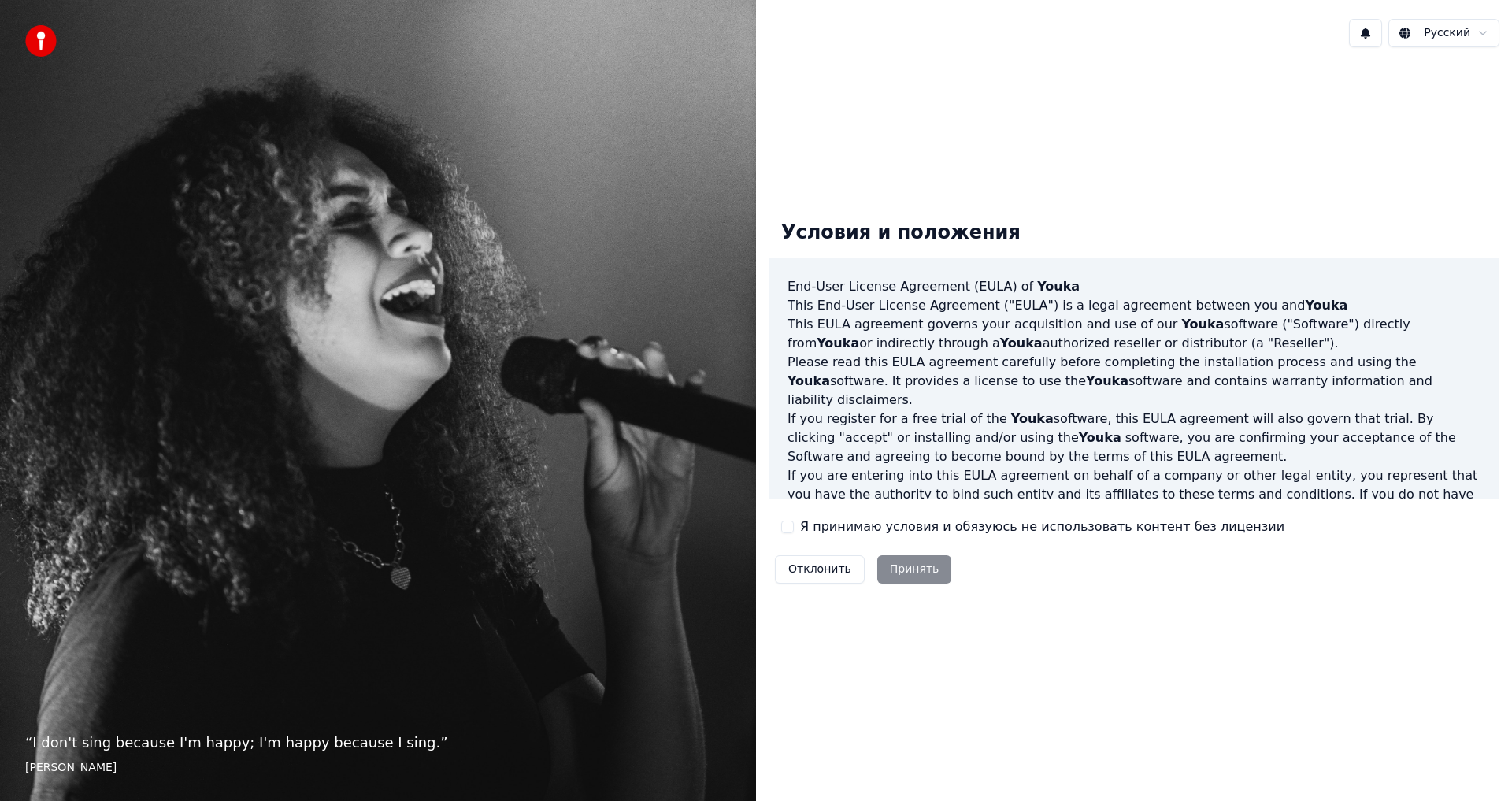
click at [833, 535] on label "Я принимаю условия и обязуюсь не использовать контент без лицензии" at bounding box center [1043, 527] width 485 height 19
click at [794, 534] on button "Я принимаю условия и обязуюсь не использовать контент без лицензии" at bounding box center [788, 527] width 13 height 13
click at [909, 571] on button "Принять" at bounding box center [914, 570] width 75 height 29
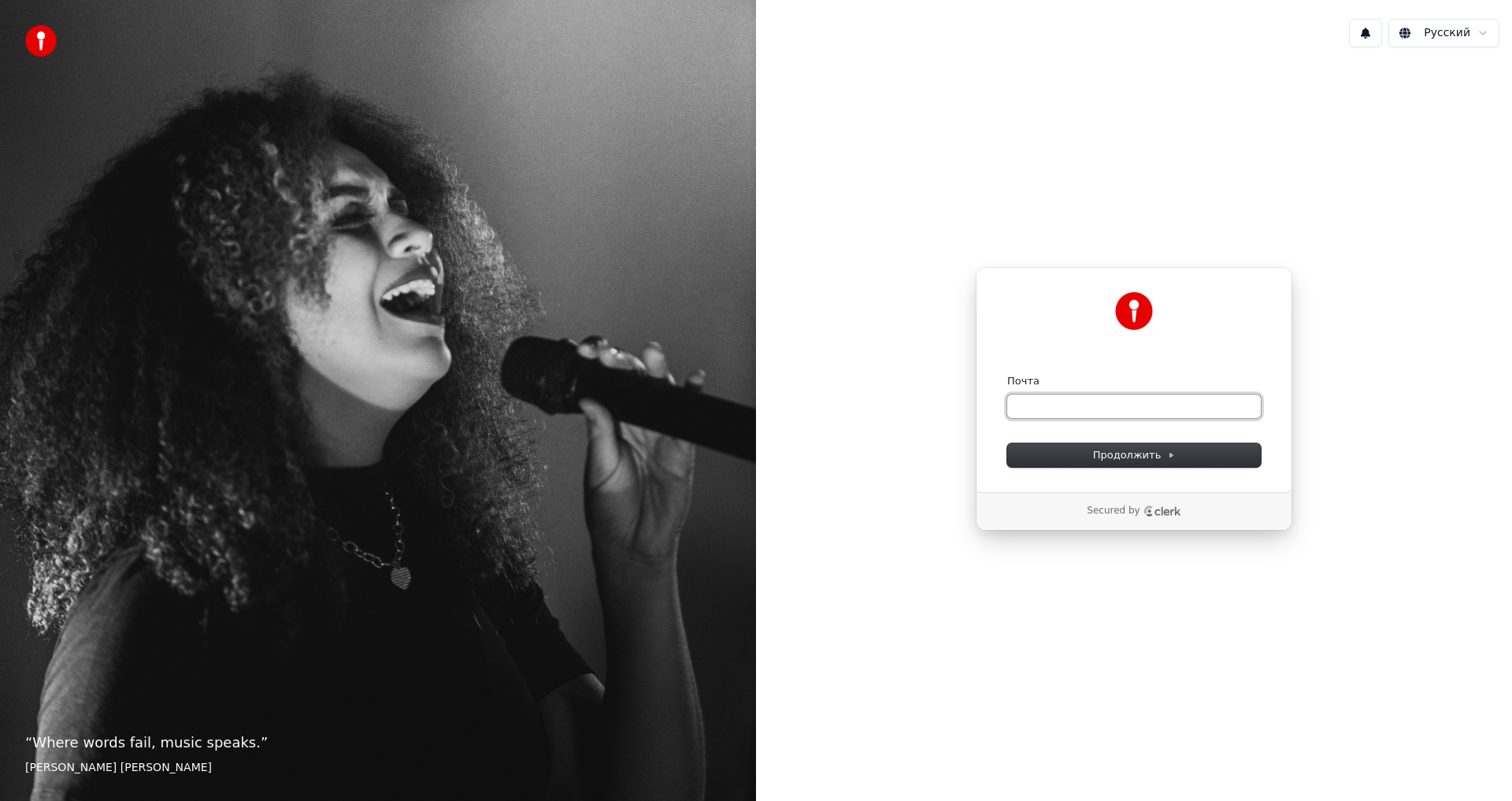
click at [1087, 411] on input "Почта" at bounding box center [1133, 406] width 253 height 24
click at [1180, 444] on button "Продолжить" at bounding box center [1133, 455] width 253 height 24
type input "**********"
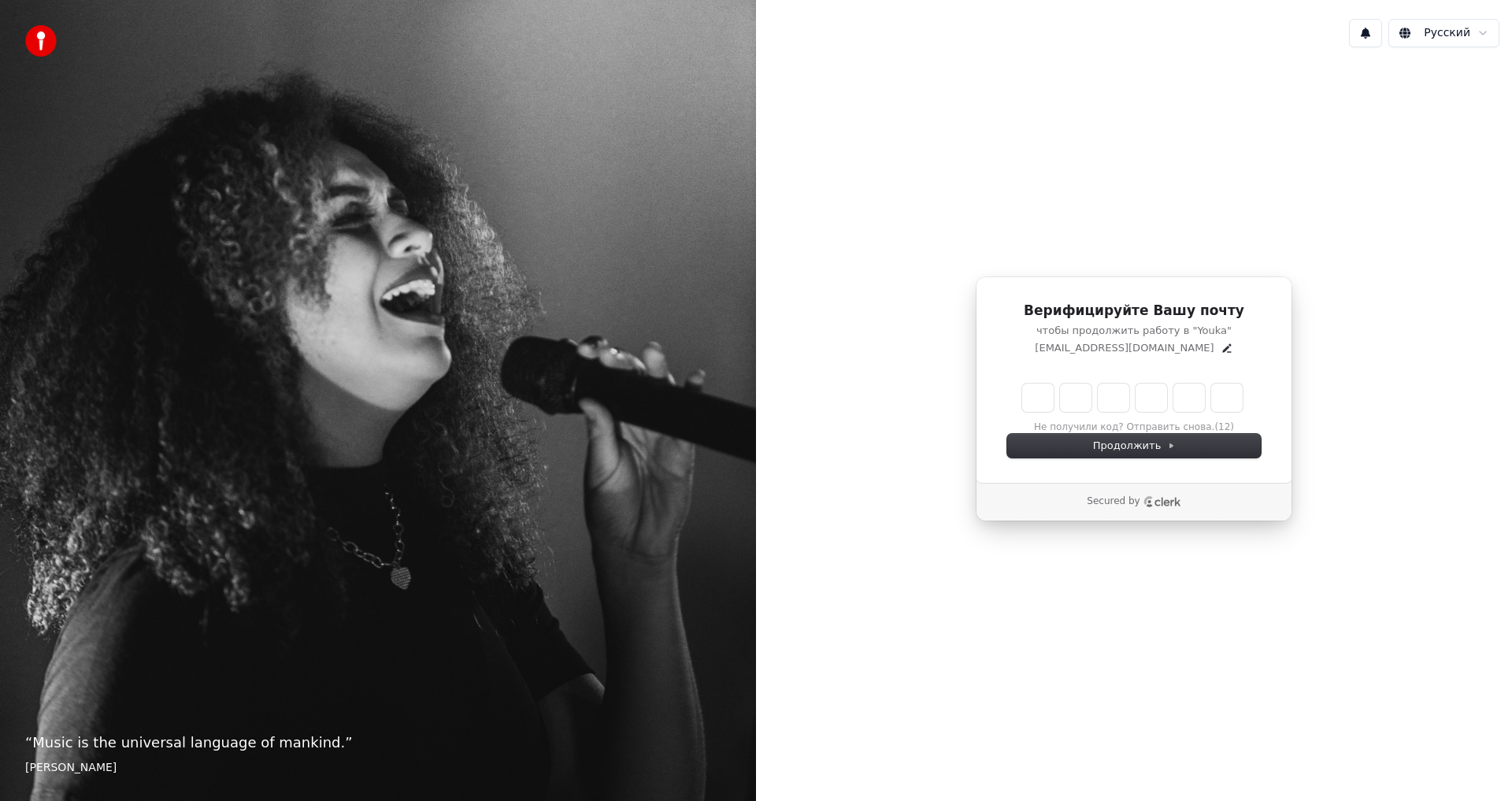
type input "******"
type input "*"
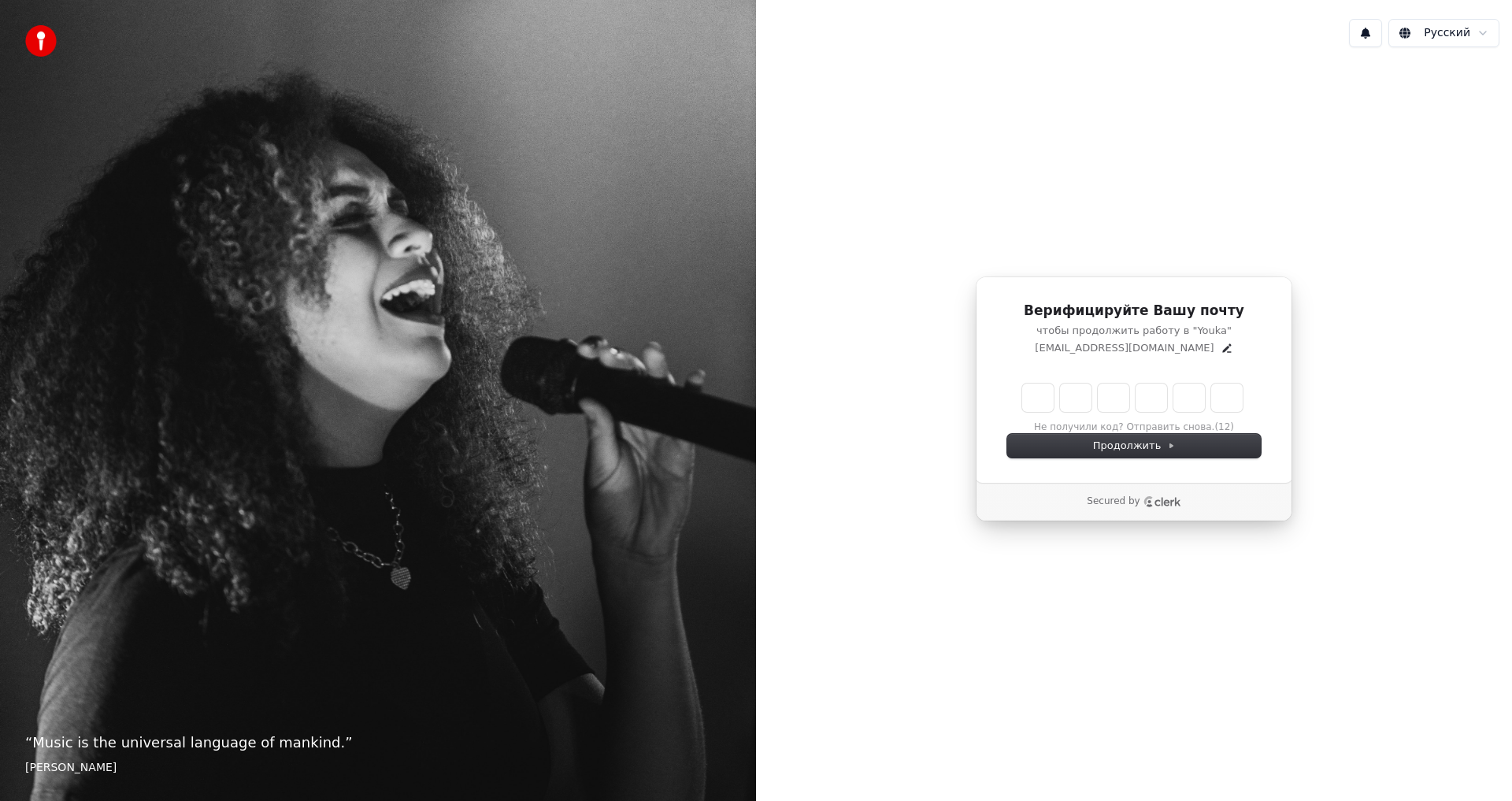
type input "*"
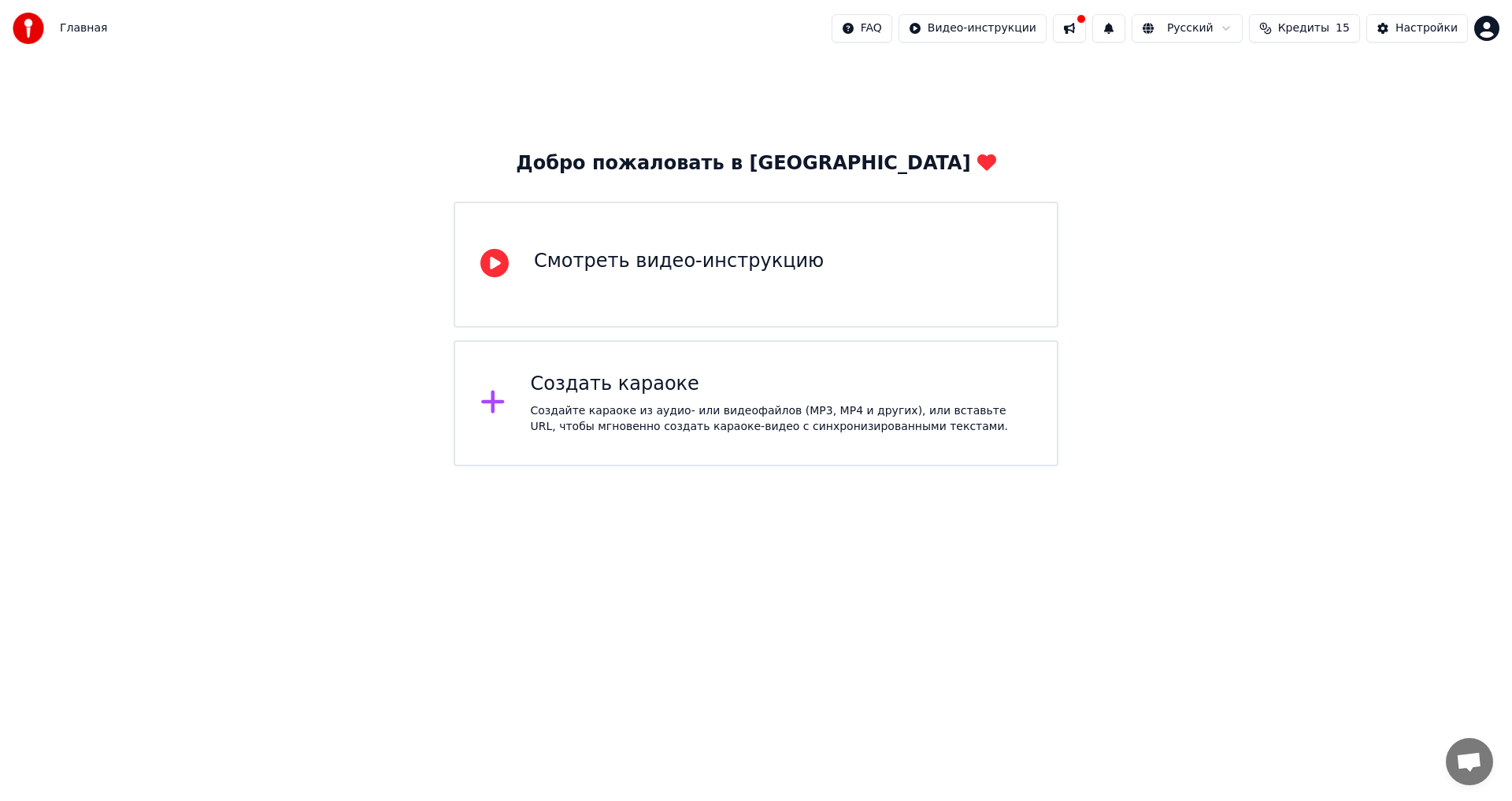
click at [751, 387] on div "Создать караоке" at bounding box center [781, 384] width 502 height 25
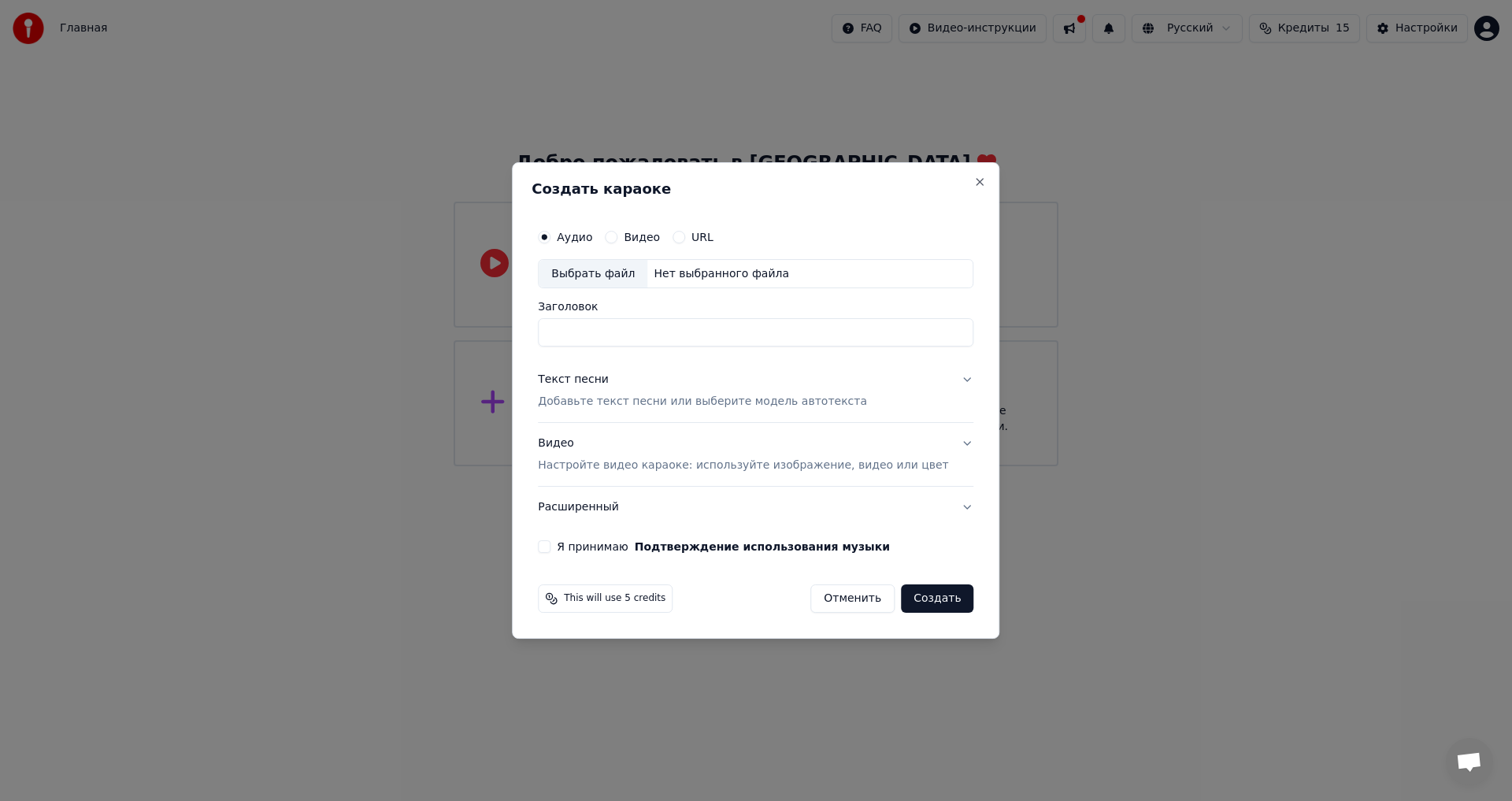
click at [709, 237] on label "URL" at bounding box center [703, 237] width 22 height 11
click at [686, 237] on button "URL" at bounding box center [679, 237] width 13 height 13
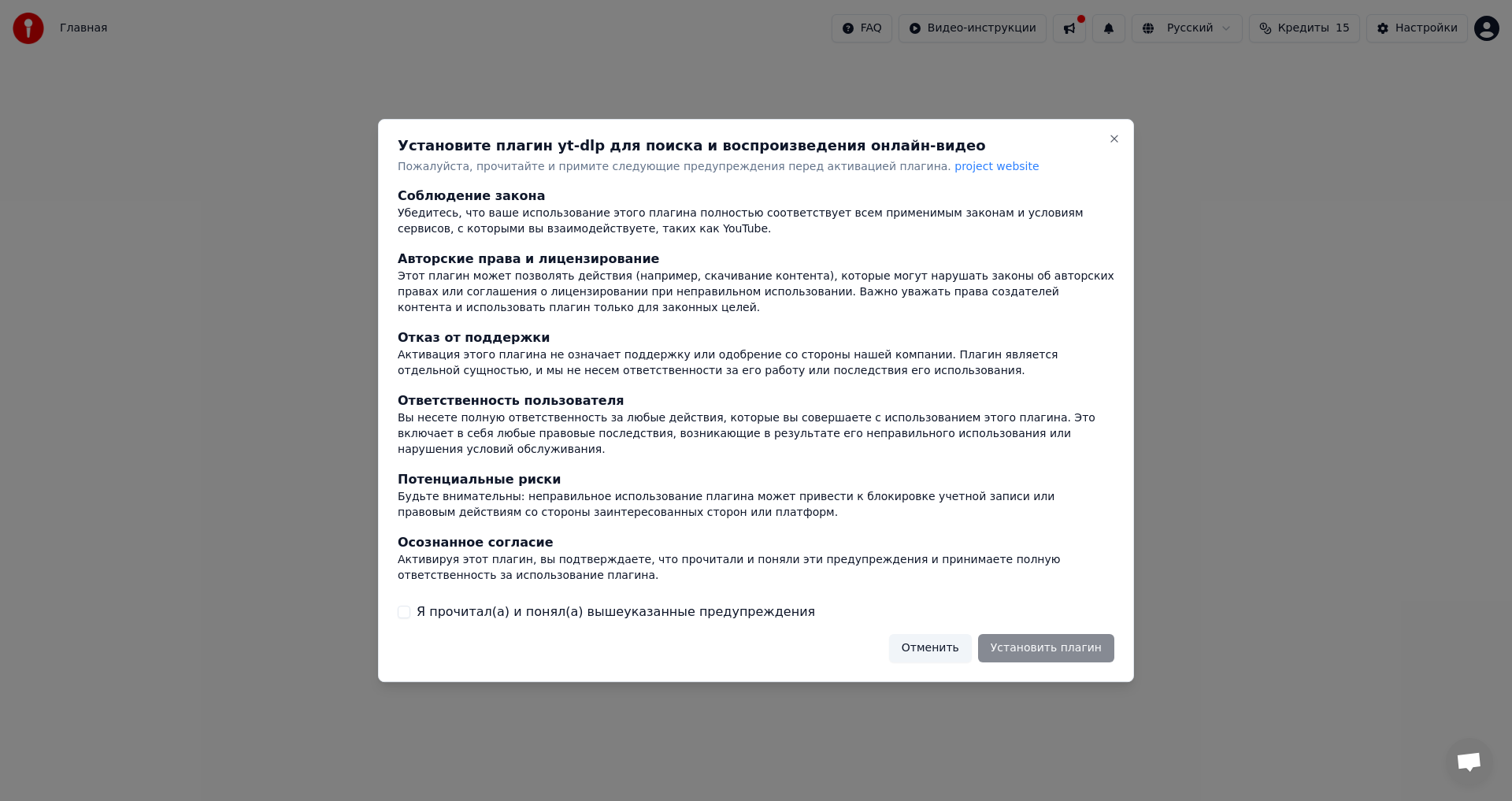
click at [955, 172] on span "project website" at bounding box center [996, 167] width 84 height 13
click at [784, 153] on h2 "Установите плагин yt-dlp для поиска и воспроизведения онлайн-видео" at bounding box center [756, 145] width 717 height 14
click at [457, 605] on label "Я прочитал(а) и понял(а) вышеуказанные предупреждения" at bounding box center [615, 612] width 399 height 19
click at [410, 606] on button "Я прочитал(а) и понял(а) вышеуказанные предупреждения" at bounding box center [404, 612] width 13 height 13
click at [1023, 643] on button "Установить плагин" at bounding box center [1047, 648] width 136 height 29
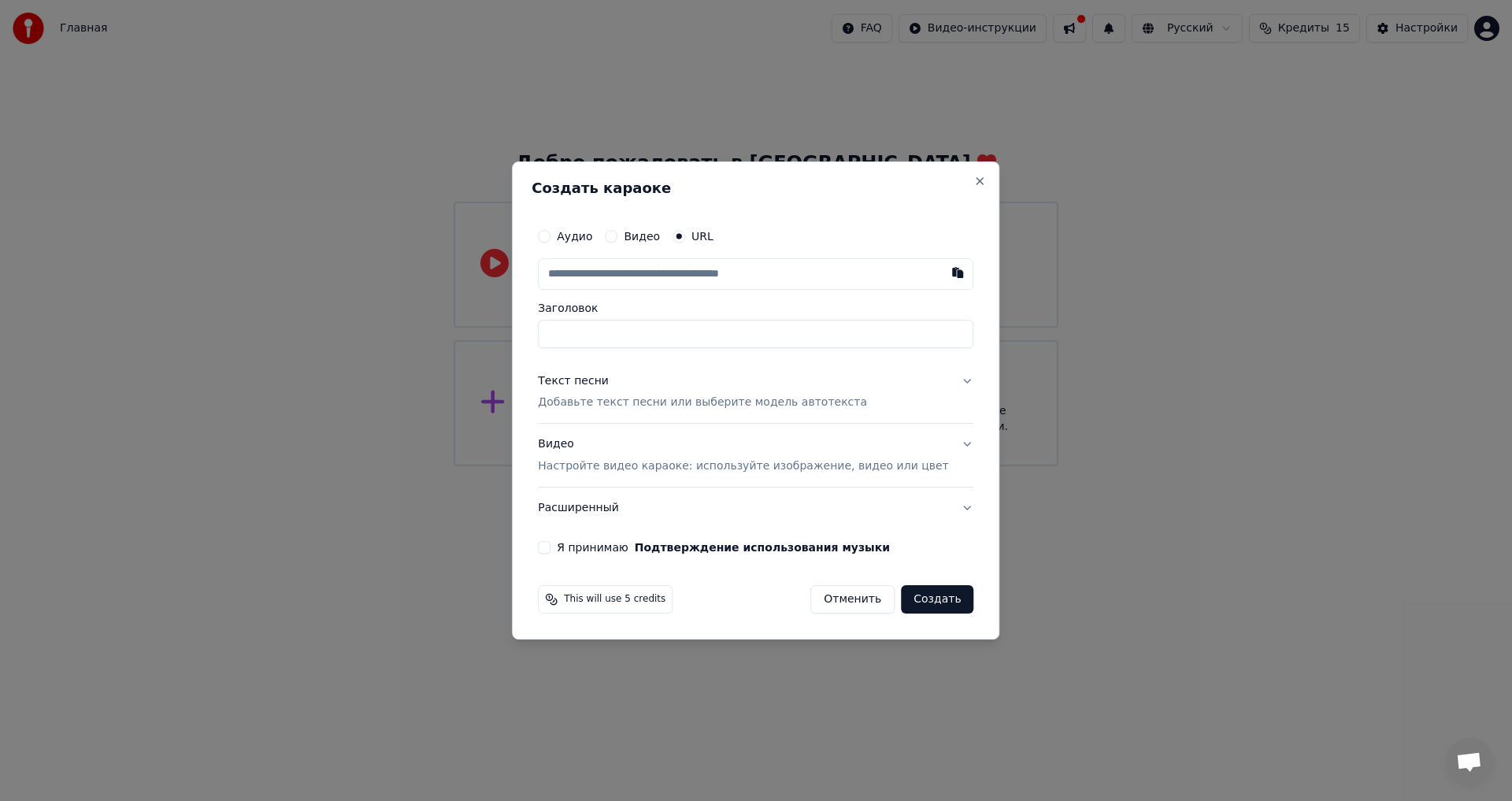
paste input "**********"
type input "**********"
click at [551, 552] on button "Я принимаю Подтверждение использования музыки" at bounding box center [545, 548] width 13 height 13
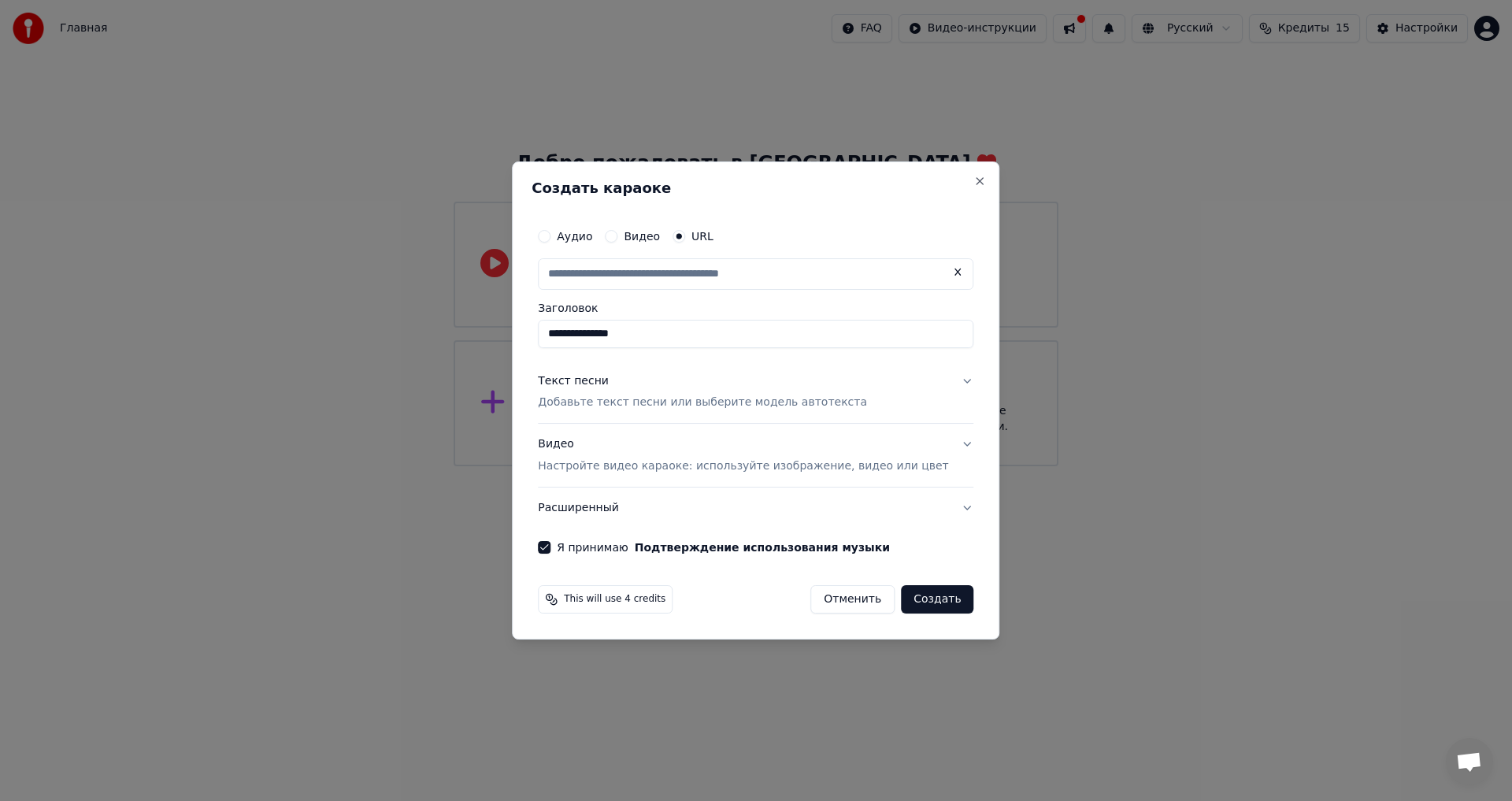
click at [908, 606] on button "Создать" at bounding box center [937, 599] width 73 height 29
type input "**********"
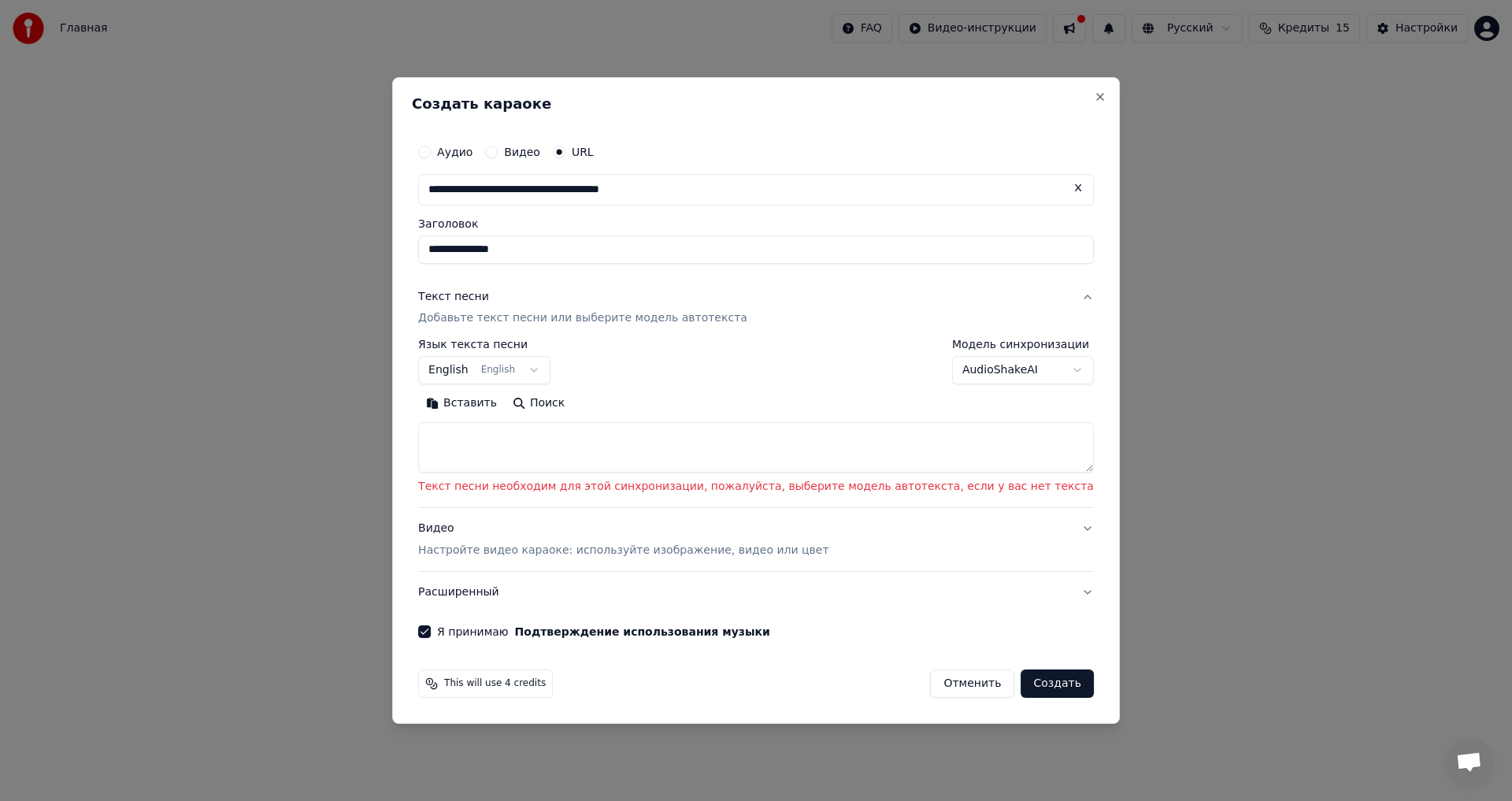
click at [701, 455] on textarea at bounding box center [756, 448] width 675 height 51
paste textarea "**********"
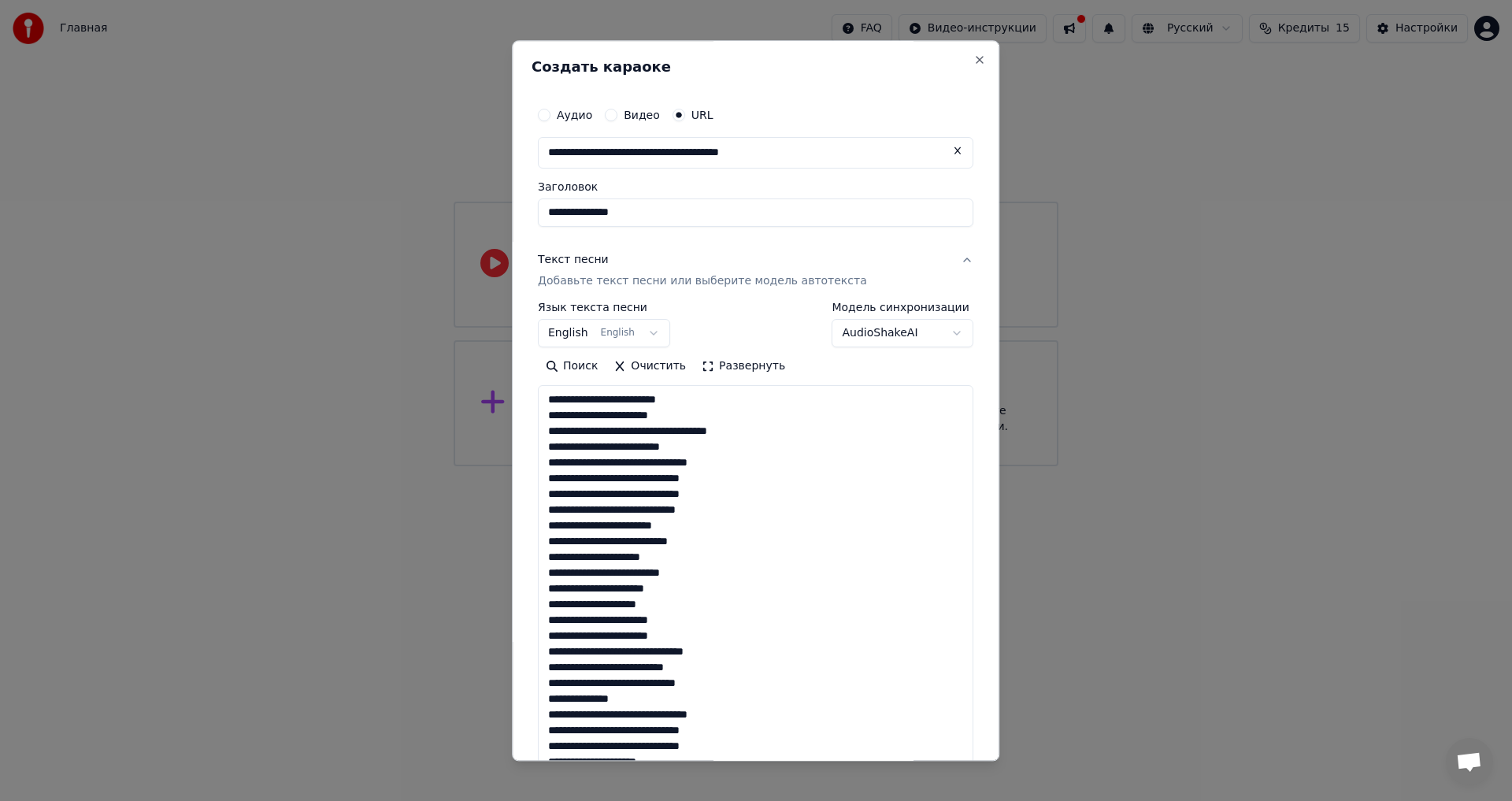
scroll to position [587, 0]
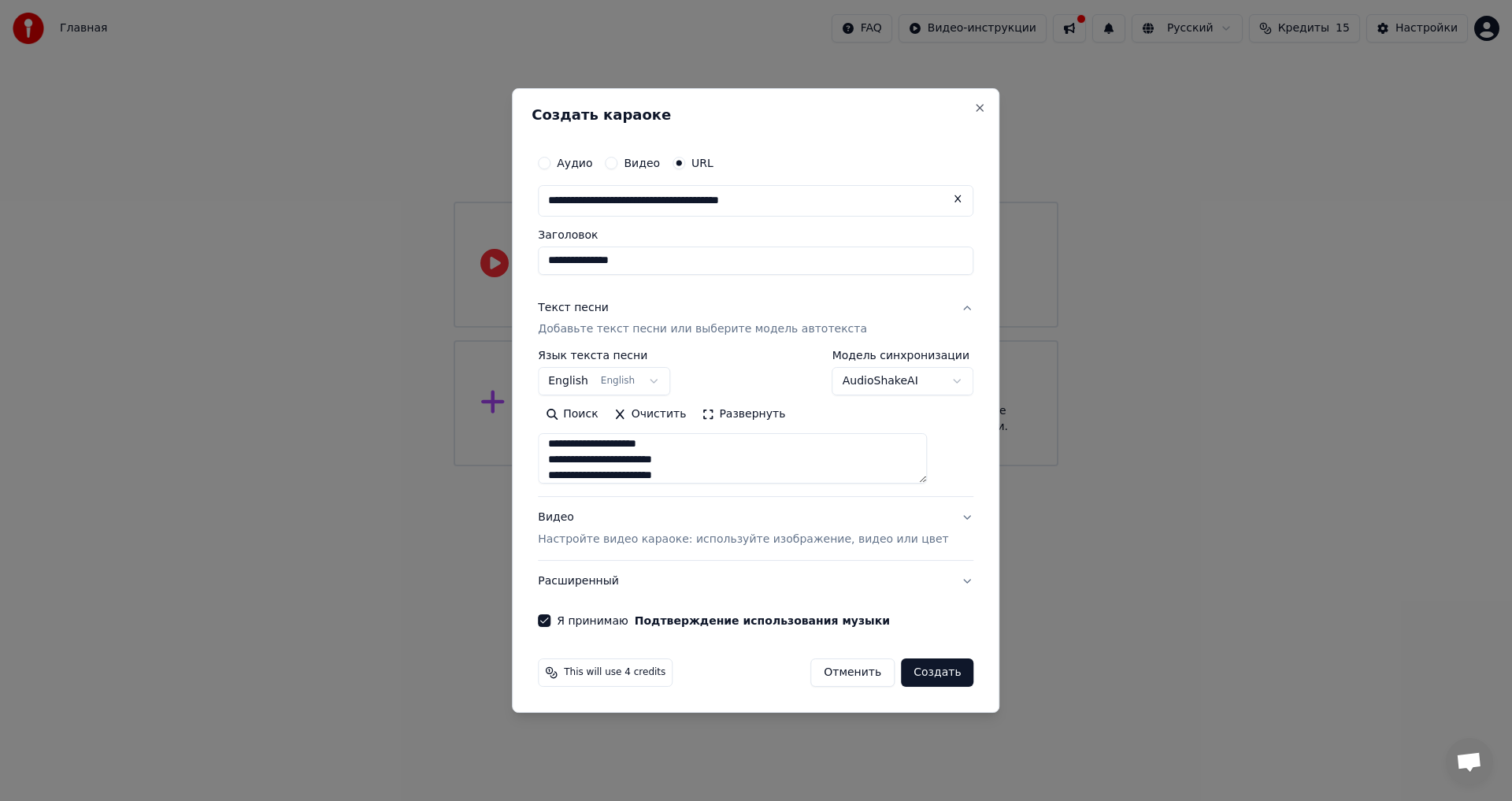
type textarea "**********"
click at [901, 677] on button "Создать" at bounding box center [937, 673] width 73 height 29
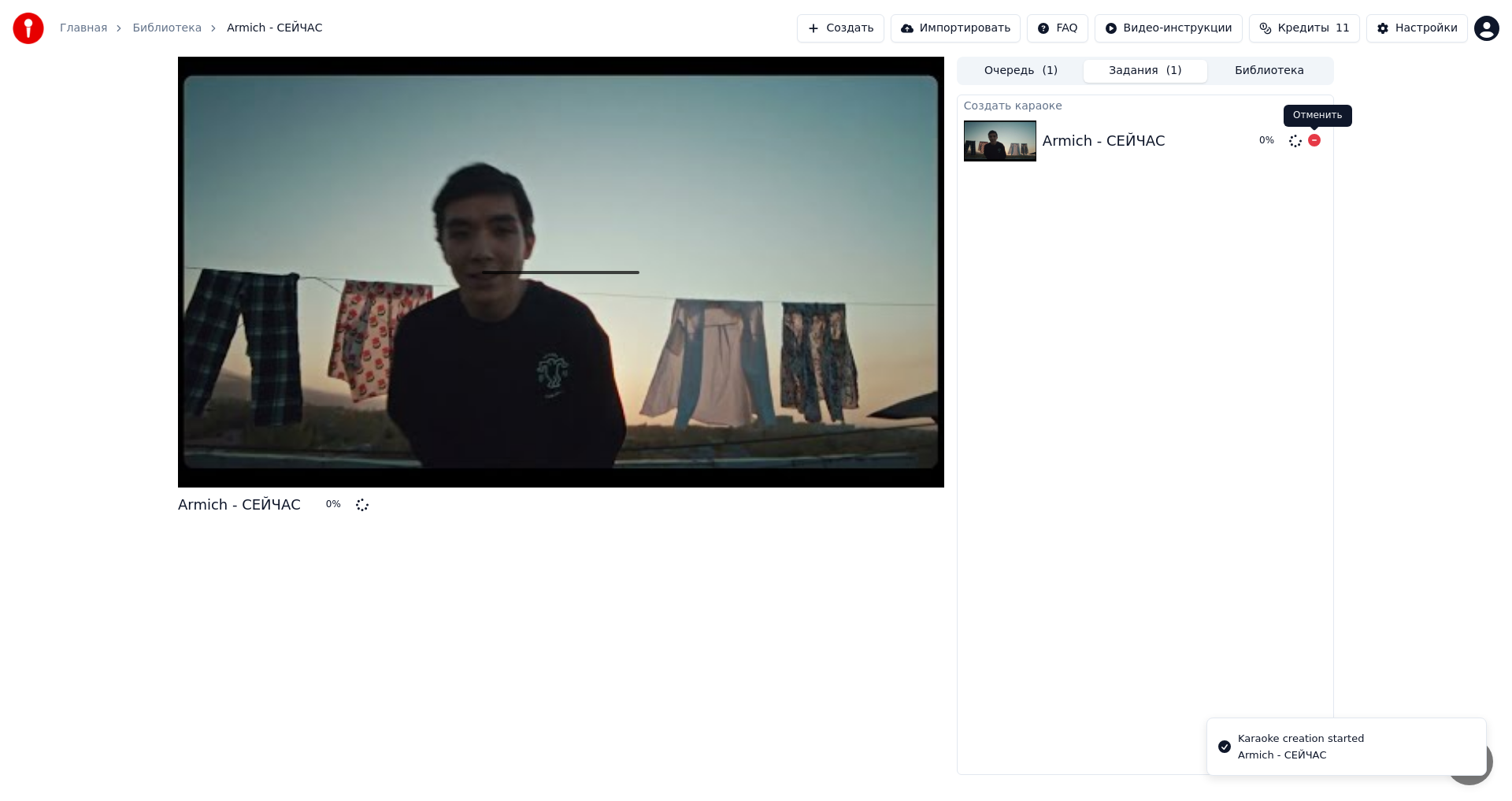
click at [1313, 144] on icon at bounding box center [1315, 140] width 13 height 13
click at [1314, 138] on icon at bounding box center [1315, 140] width 13 height 13
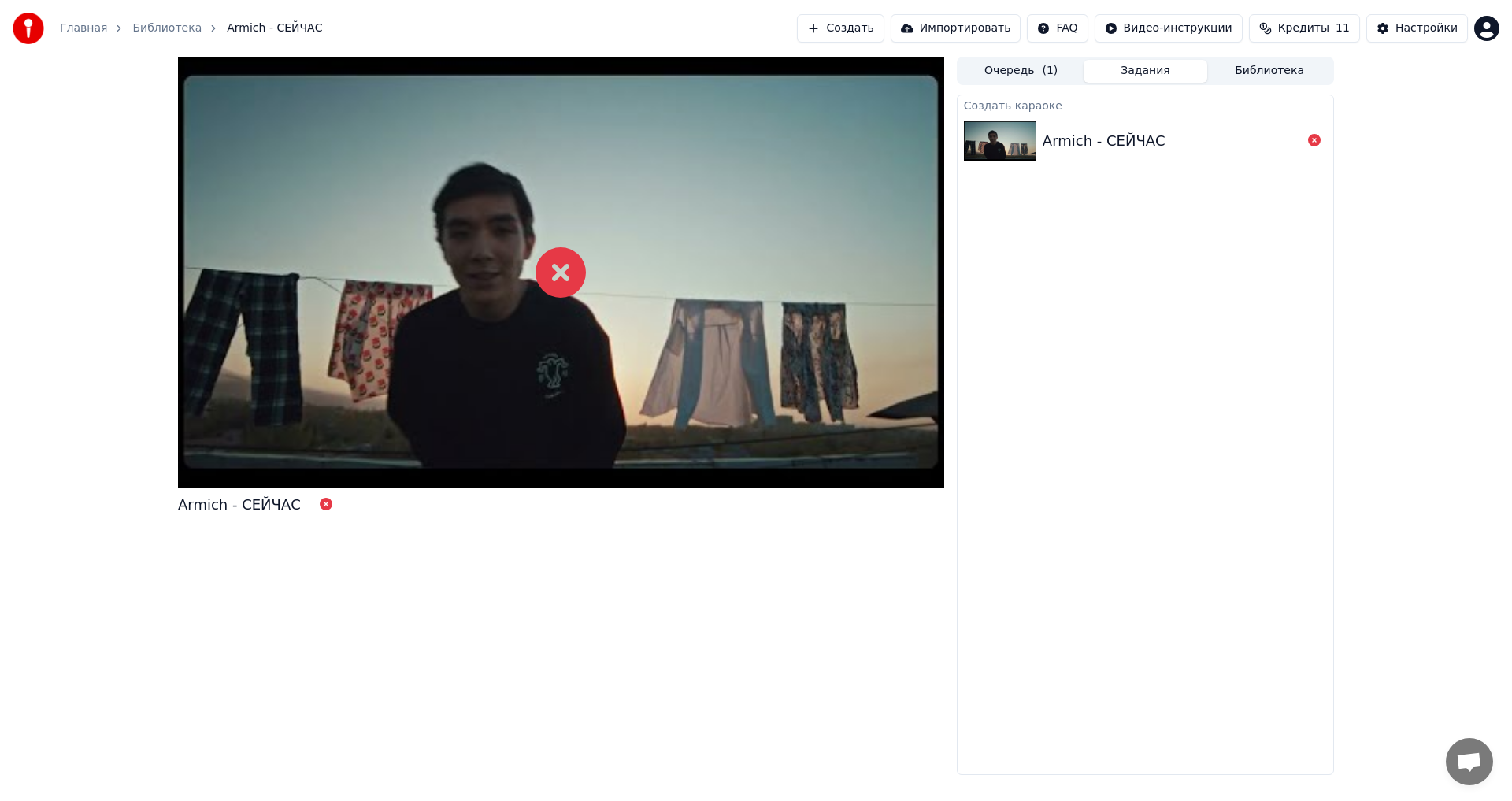
click at [1315, 141] on icon at bounding box center [1315, 140] width 13 height 13
click at [884, 25] on button "Создать" at bounding box center [840, 28] width 87 height 29
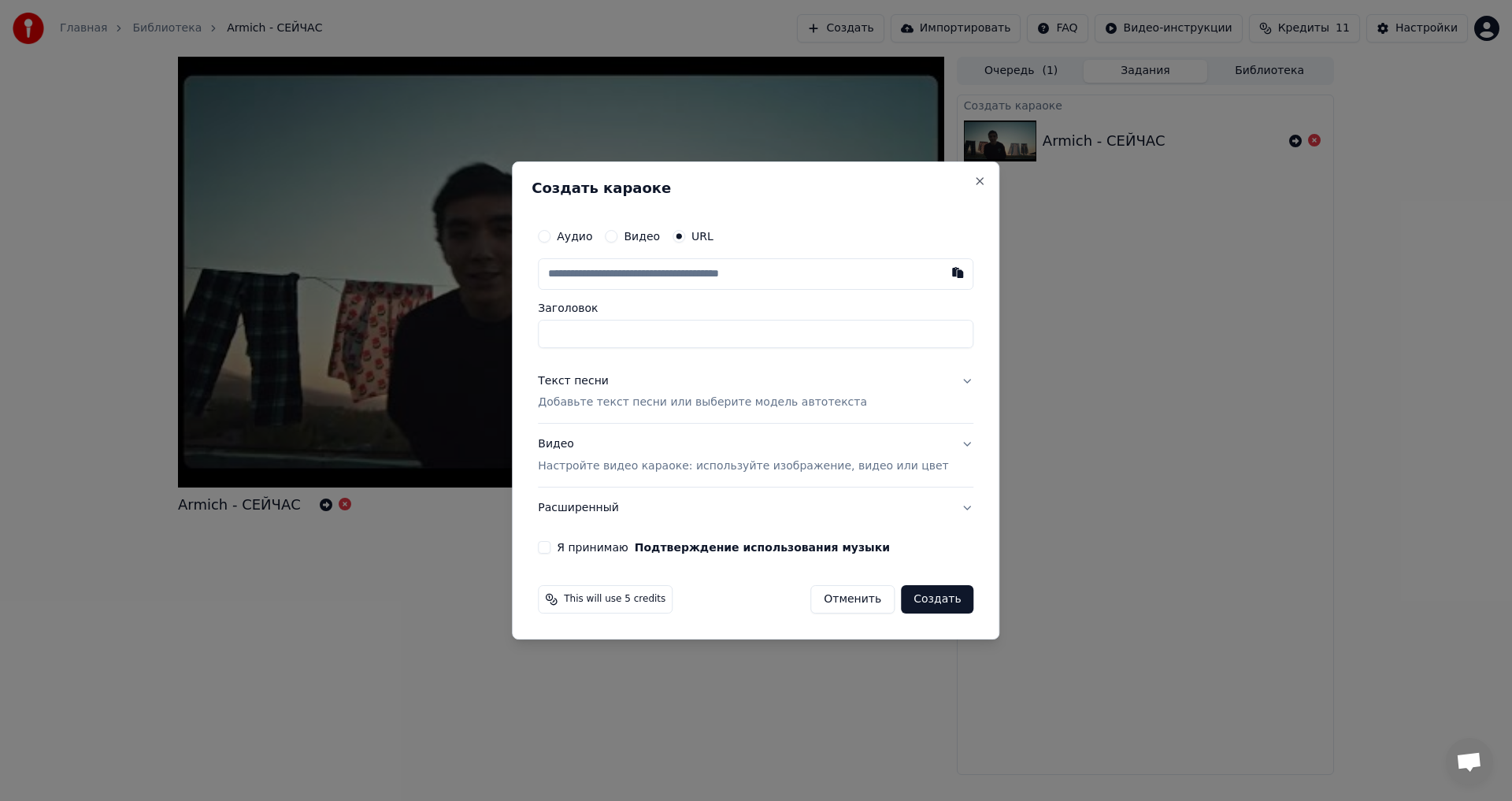
type input "**********"
paste input "**********"
type input "**********"
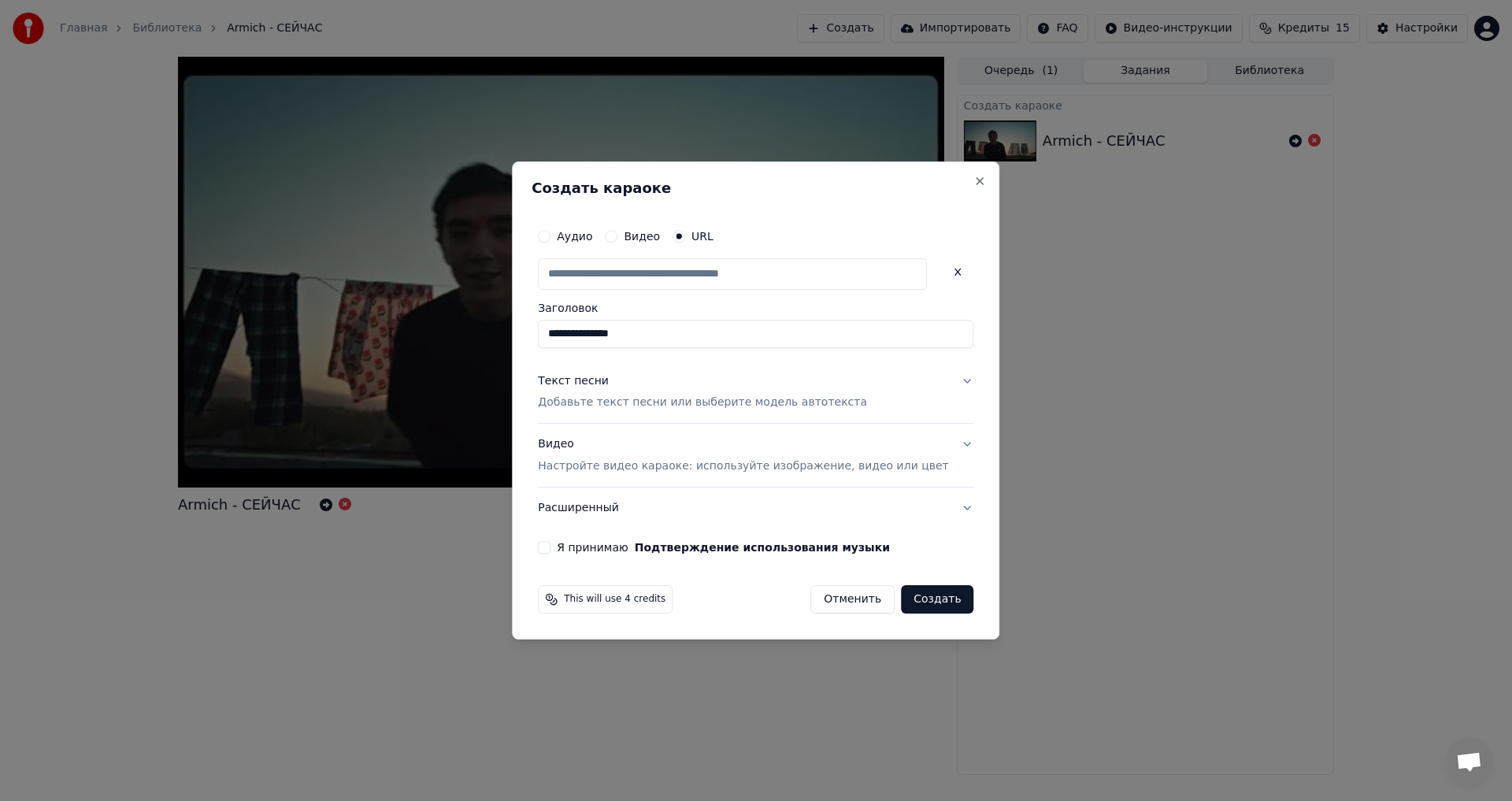
click at [903, 601] on button "Создать" at bounding box center [937, 599] width 73 height 29
type input "**********"
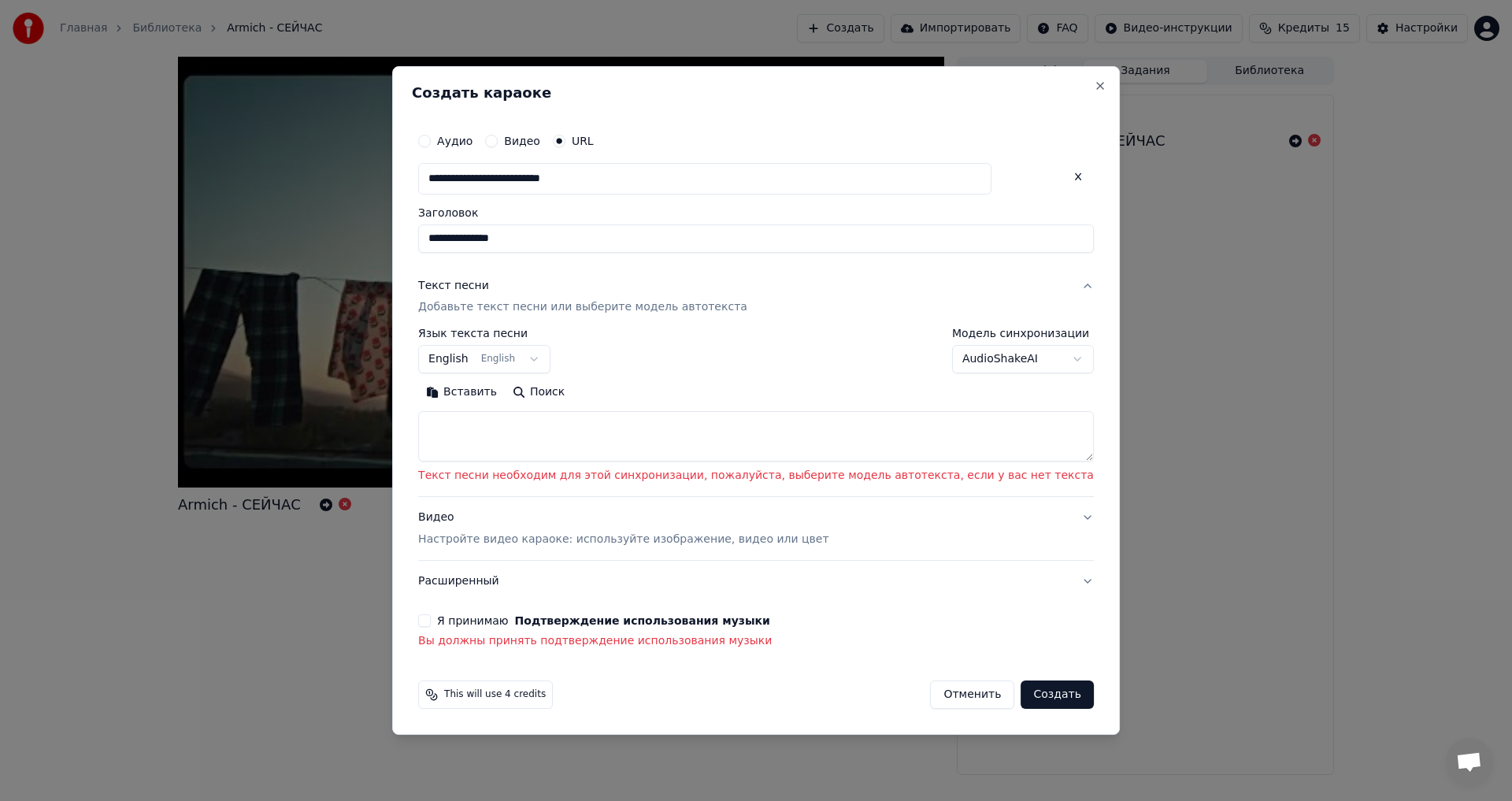
click at [558, 442] on textarea at bounding box center [756, 437] width 675 height 51
paste textarea "**********"
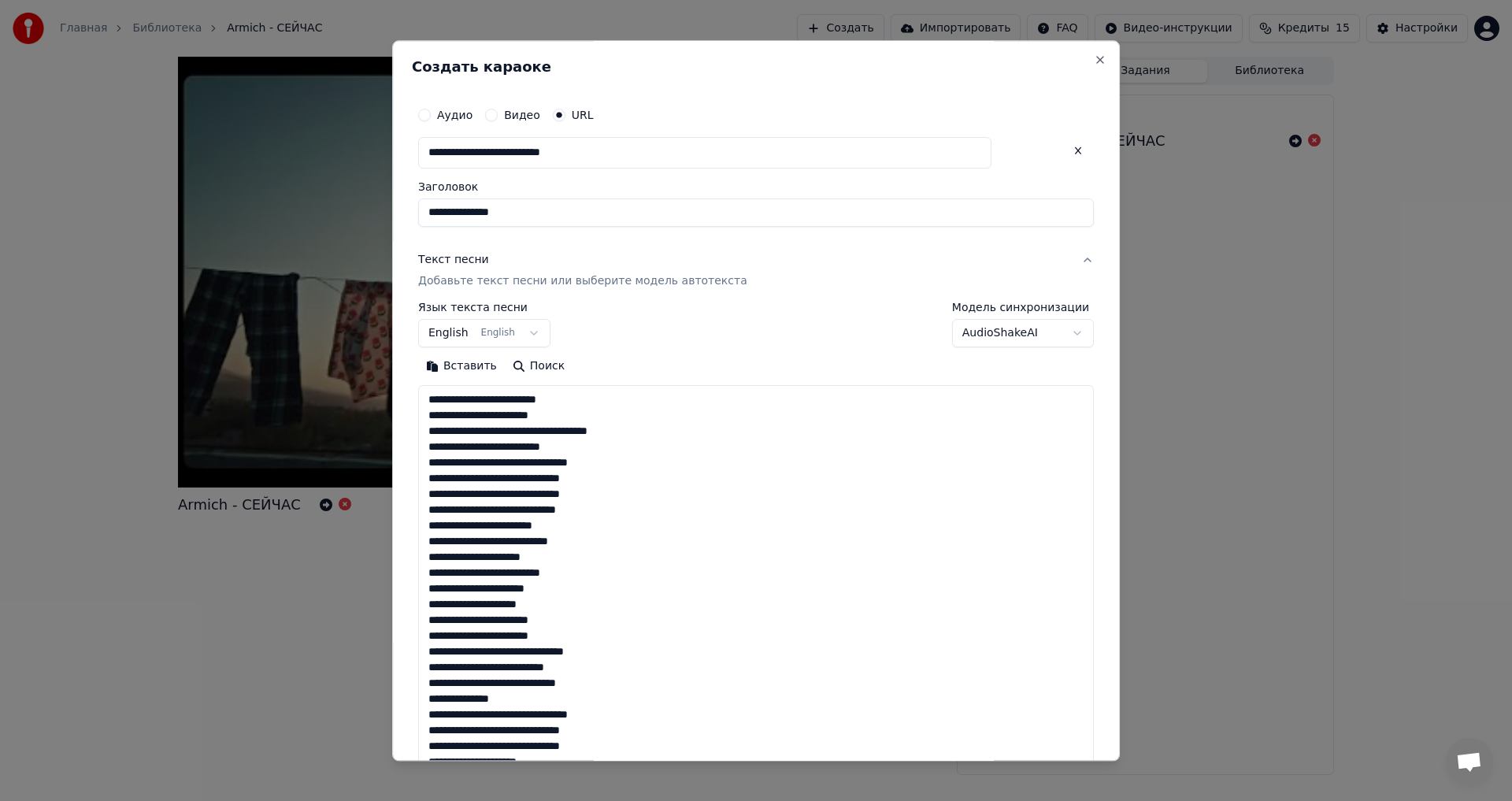
scroll to position [586, 0]
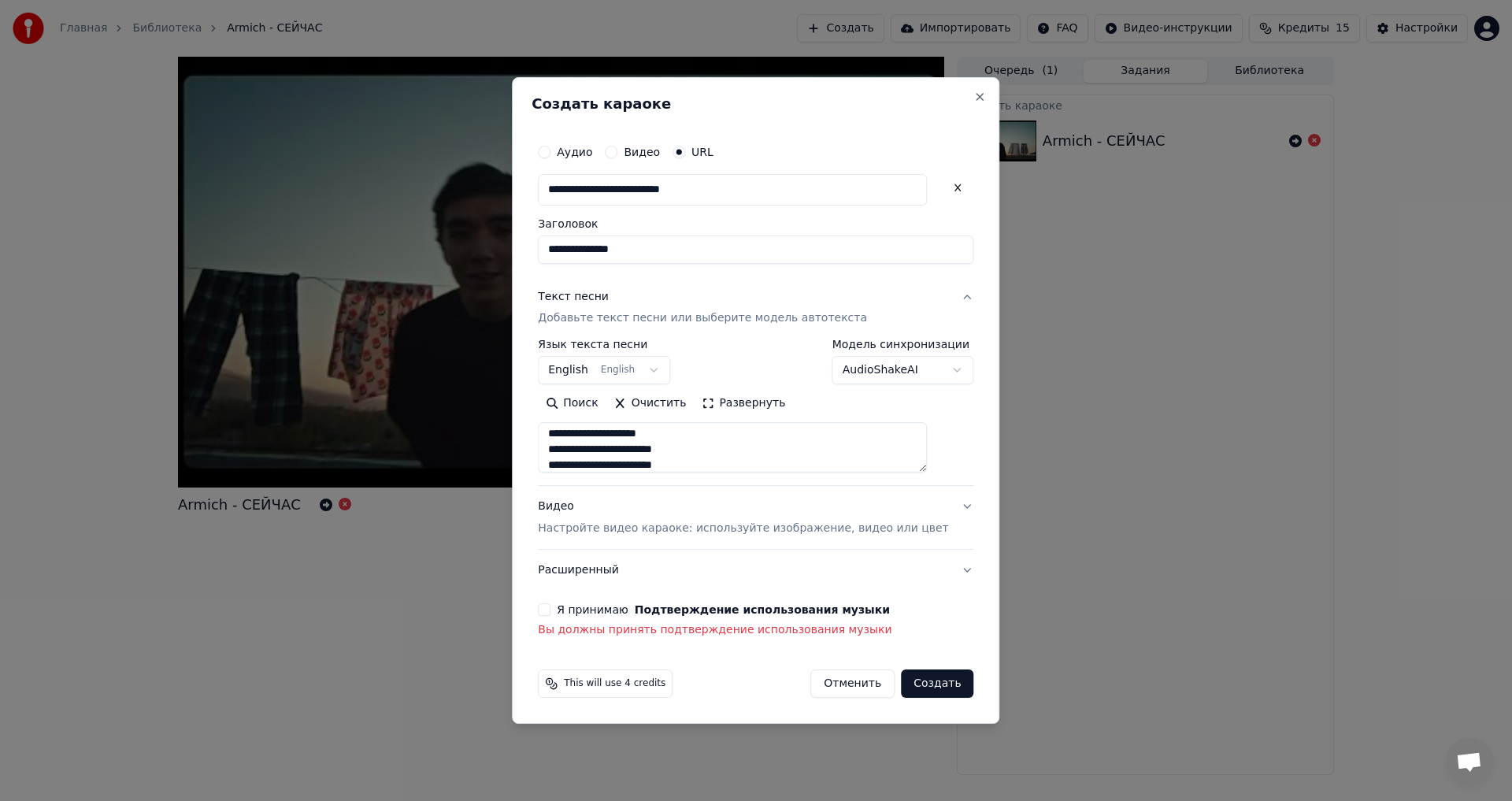
type textarea "**********"
click at [654, 367] on button "English English" at bounding box center [604, 371] width 133 height 29
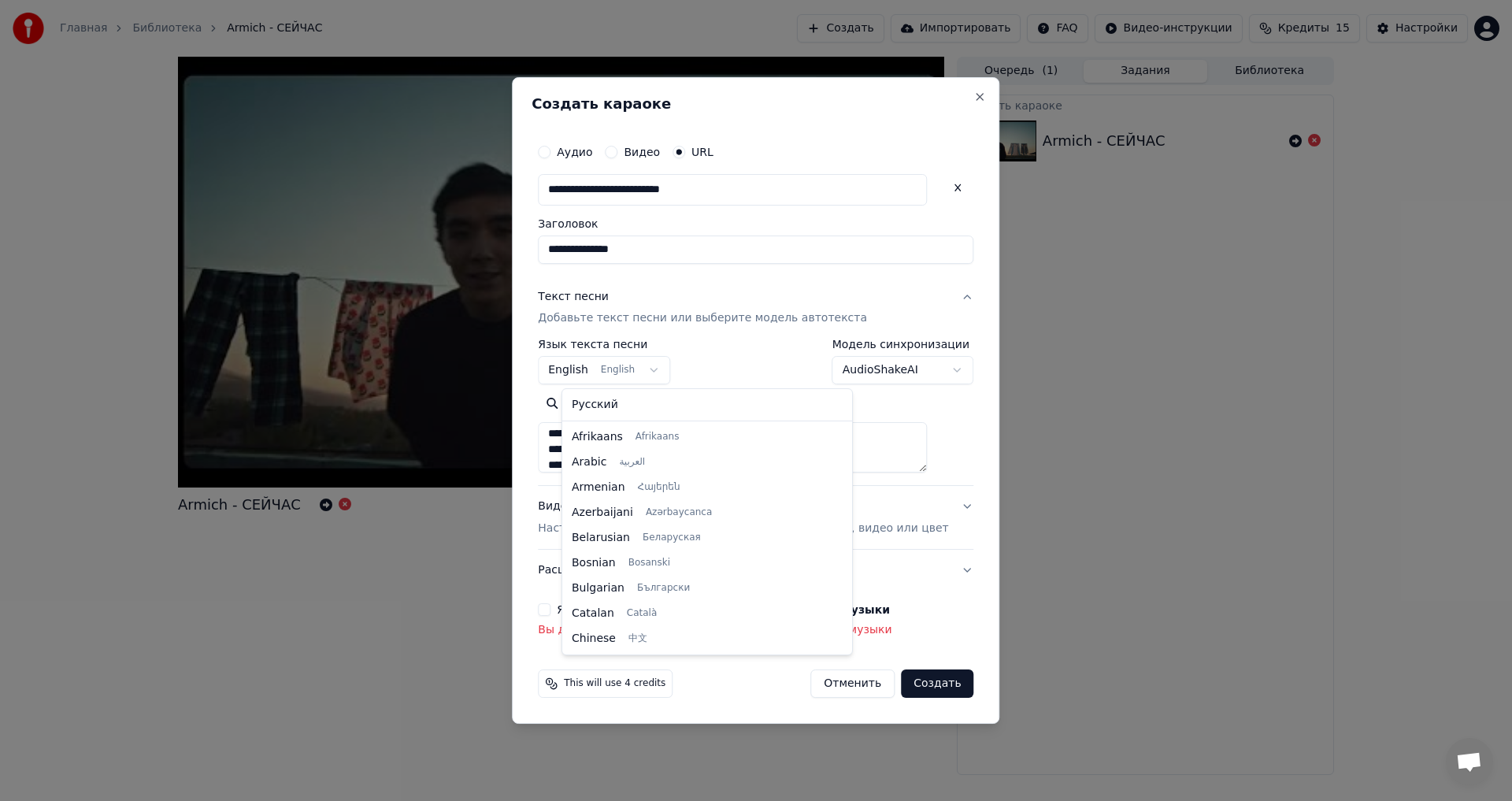
scroll to position [126, 0]
select select "**"
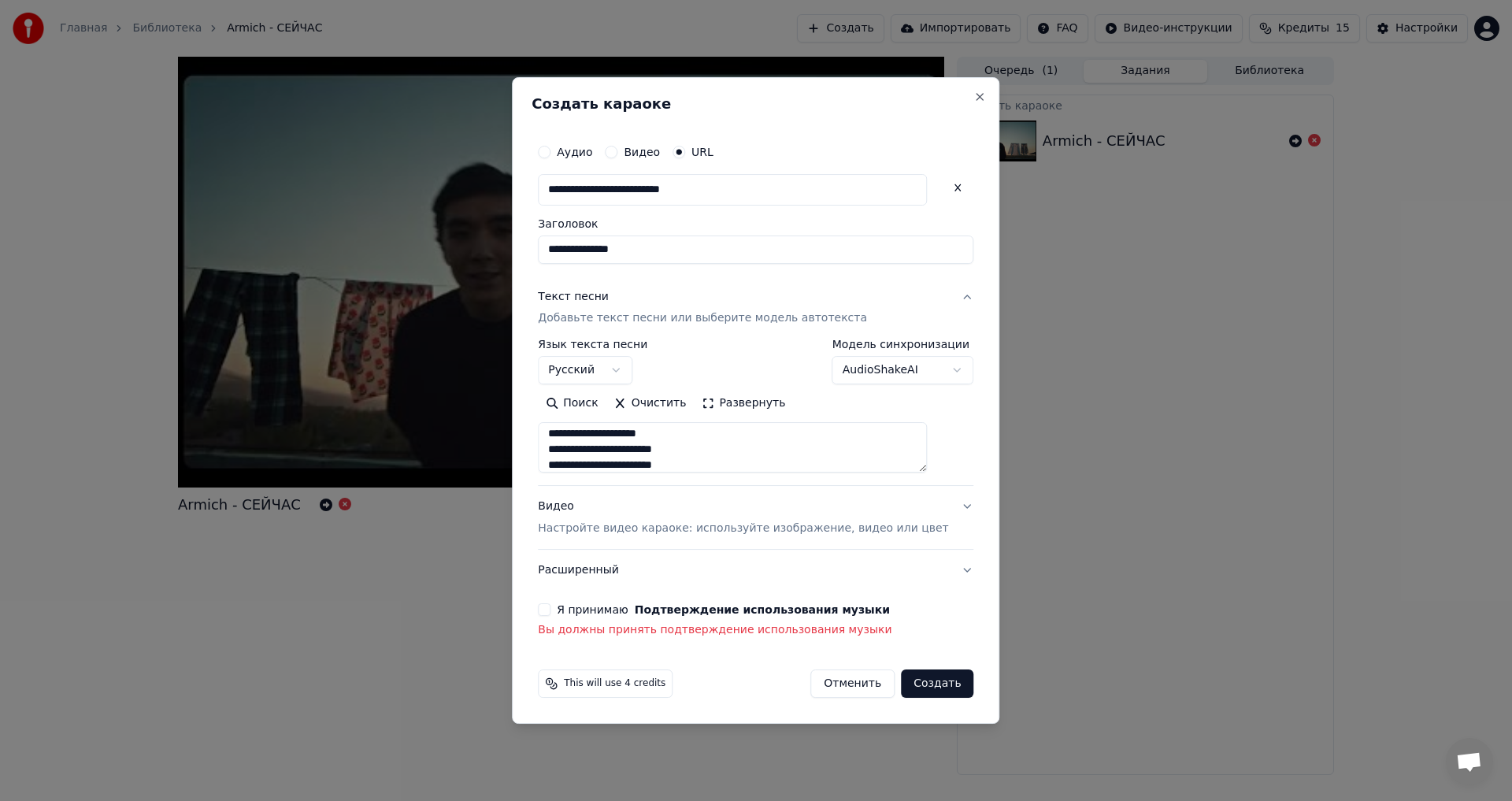
click at [856, 368] on body "**********" at bounding box center [756, 400] width 1512 height 801
click at [551, 610] on button "Я принимаю Подтверждение использования музыки" at bounding box center [545, 610] width 13 height 13
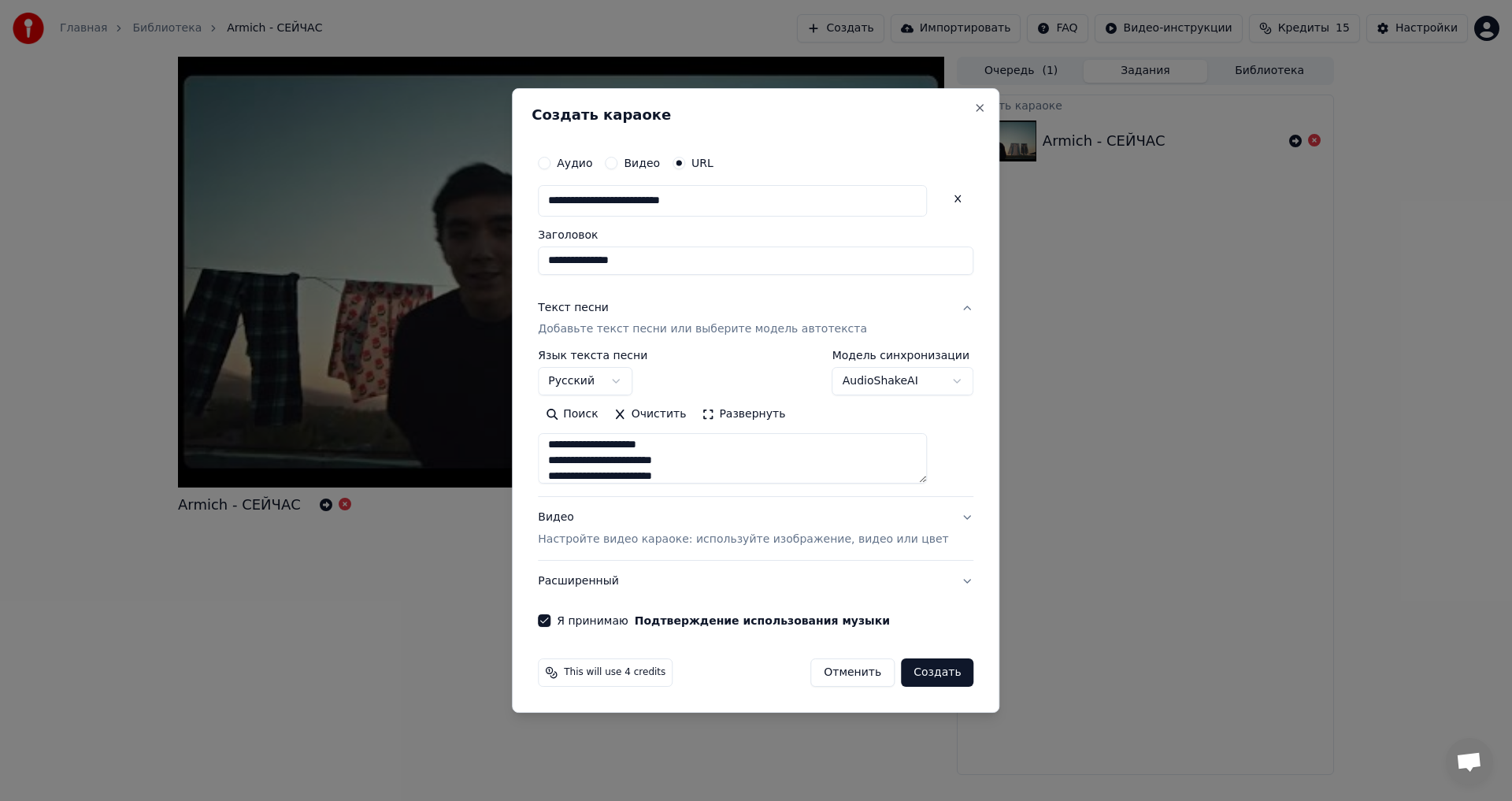
click at [887, 545] on p "Настройте видео караоке: используйте изображение, видео или цвет" at bounding box center [743, 539] width 410 height 16
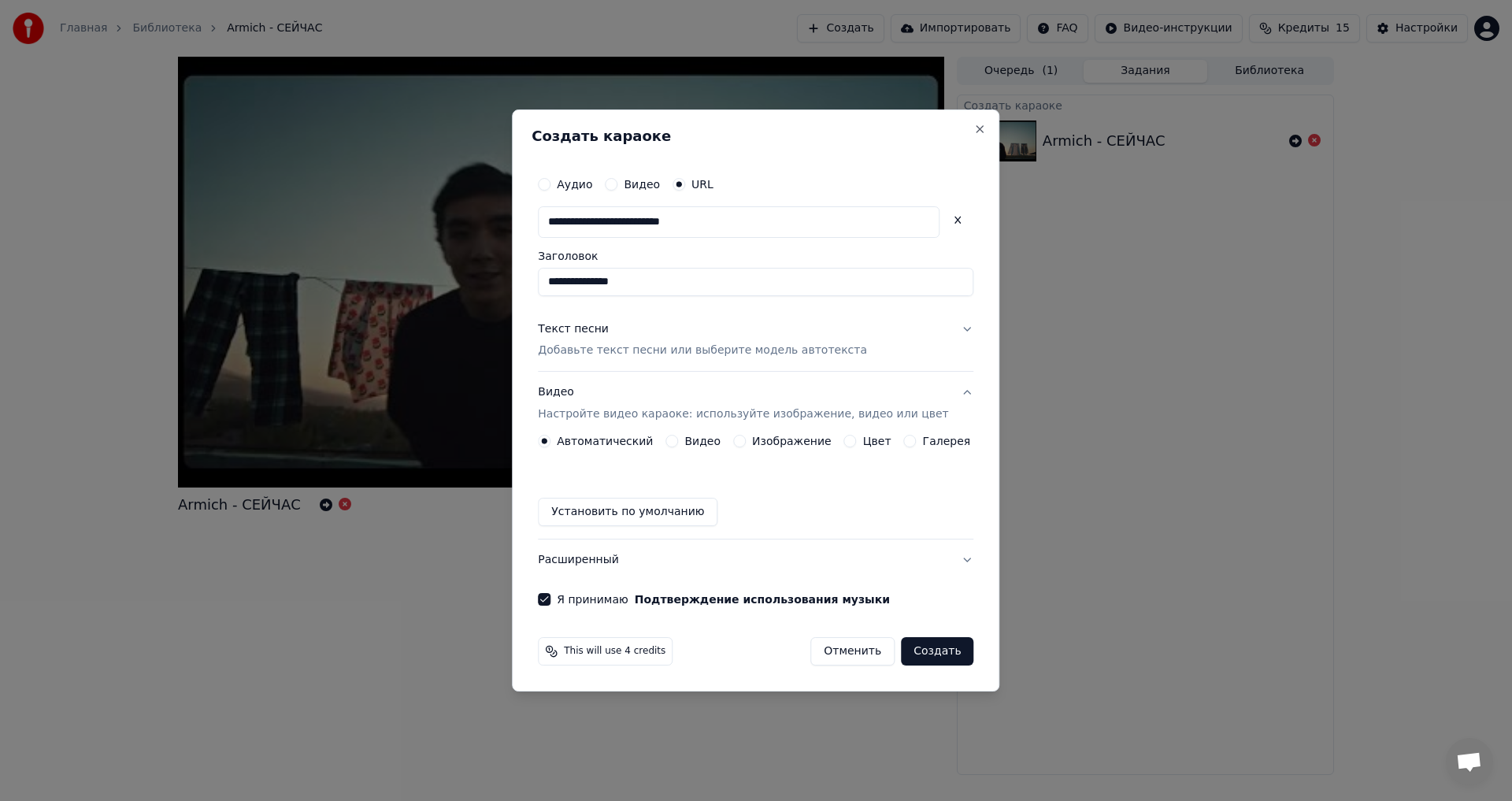
click at [920, 655] on button "Создать" at bounding box center [937, 652] width 73 height 29
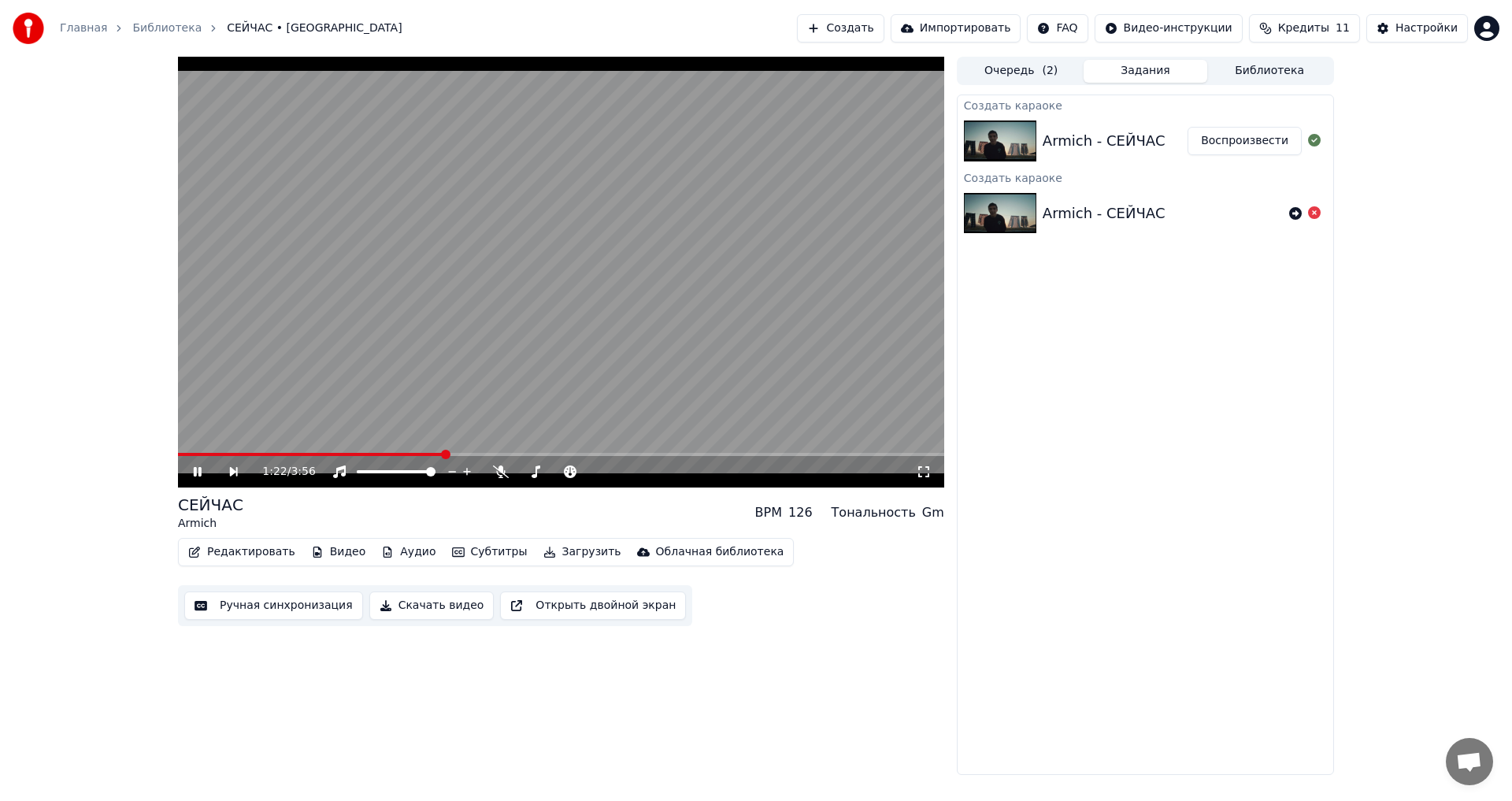
click at [421, 378] on video at bounding box center [561, 273] width 767 height 431
click at [497, 472] on icon at bounding box center [500, 472] width 16 height 13
click at [522, 383] on video at bounding box center [561, 273] width 767 height 431
click at [500, 477] on icon at bounding box center [500, 472] width 8 height 13
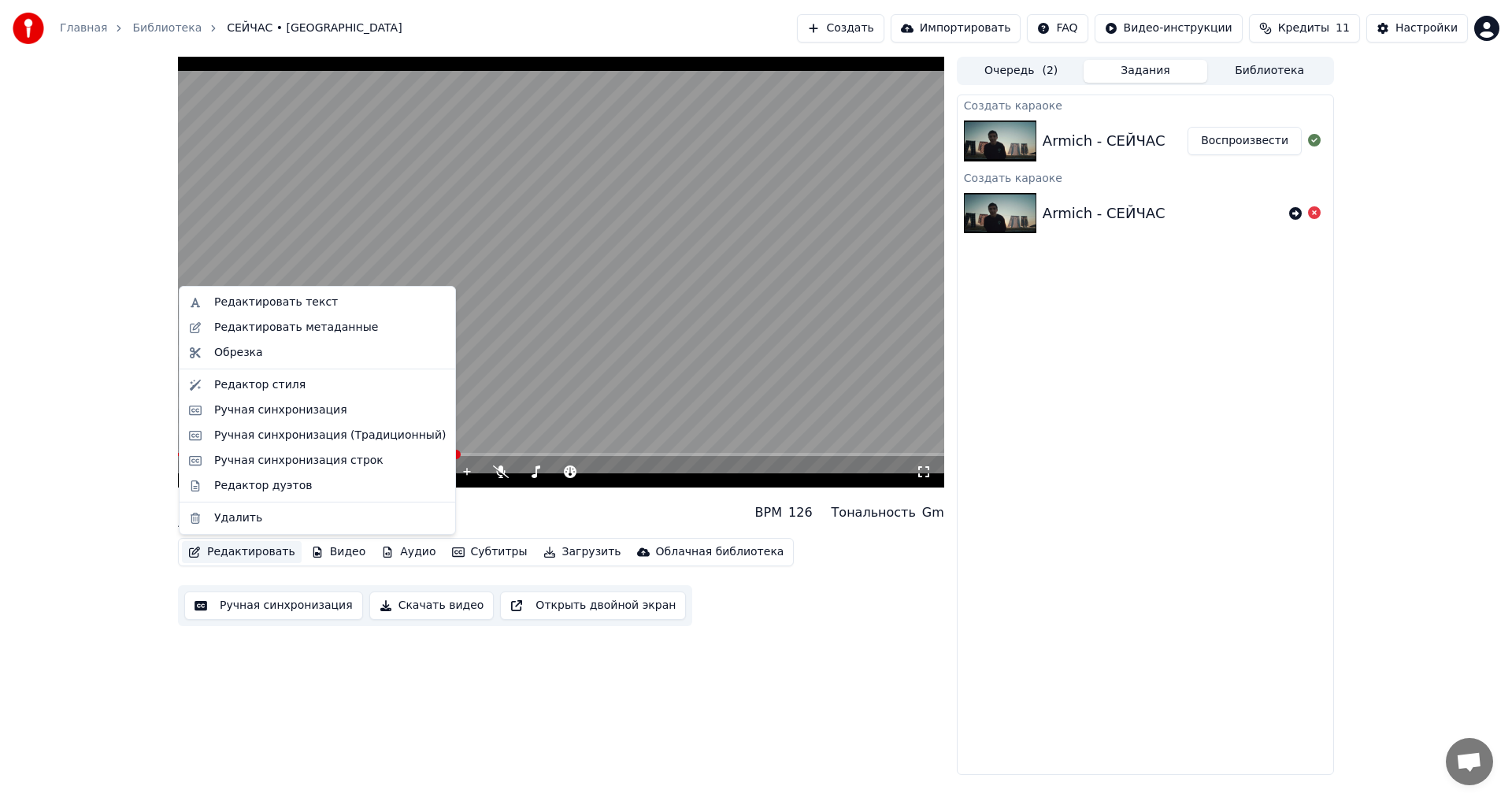
click at [247, 557] on button "Редактировать" at bounding box center [241, 552] width 120 height 22
click at [300, 304] on div "Редактировать текст" at bounding box center [276, 302] width 123 height 16
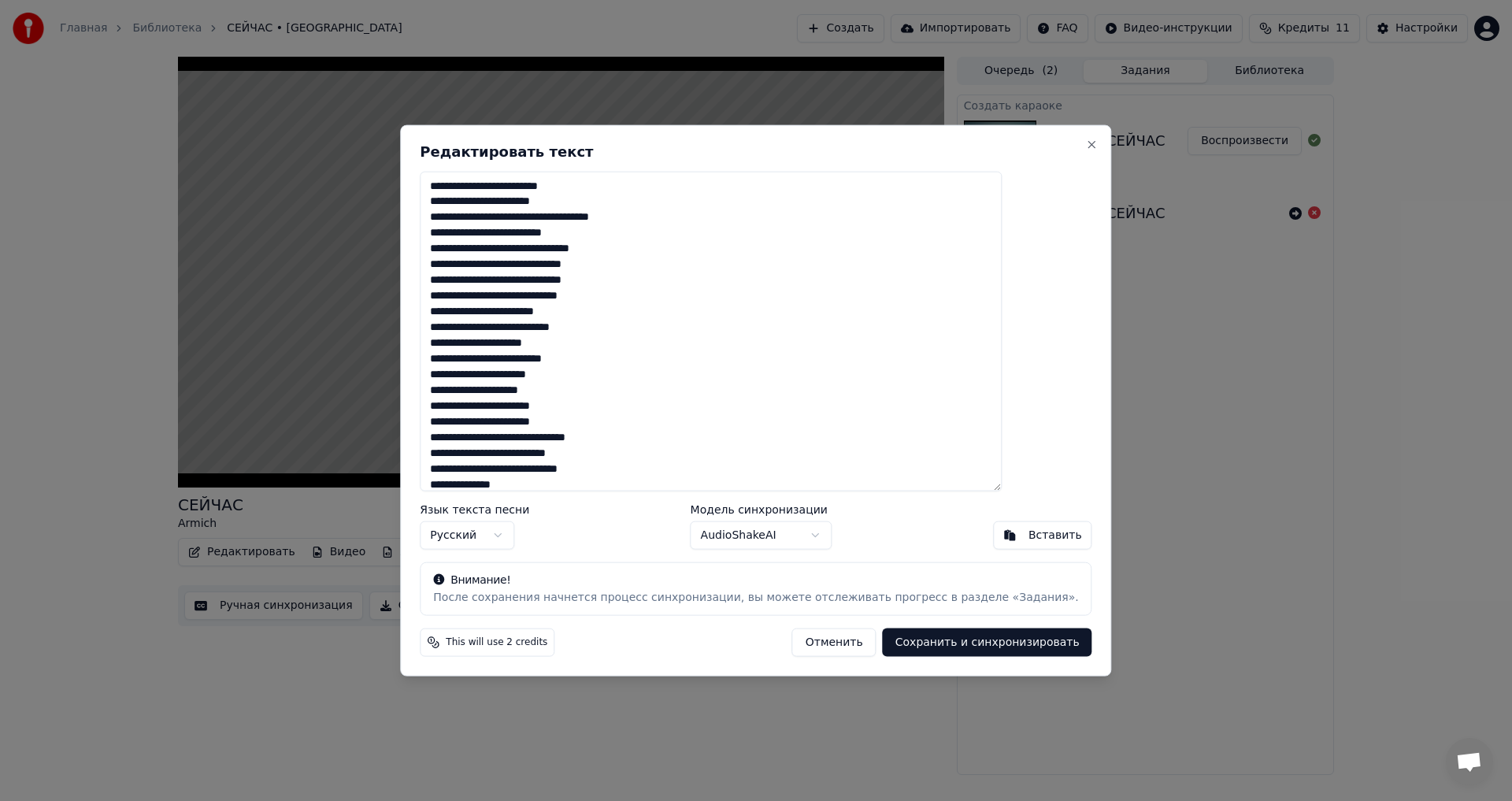
drag, startPoint x: 498, startPoint y: 408, endPoint x: 479, endPoint y: 410, distance: 19.1
click at [479, 410] on textarea at bounding box center [711, 332] width 582 height 321
drag, startPoint x: 498, startPoint y: 424, endPoint x: 472, endPoint y: 424, distance: 26.0
click at [472, 424] on textarea at bounding box center [711, 332] width 582 height 321
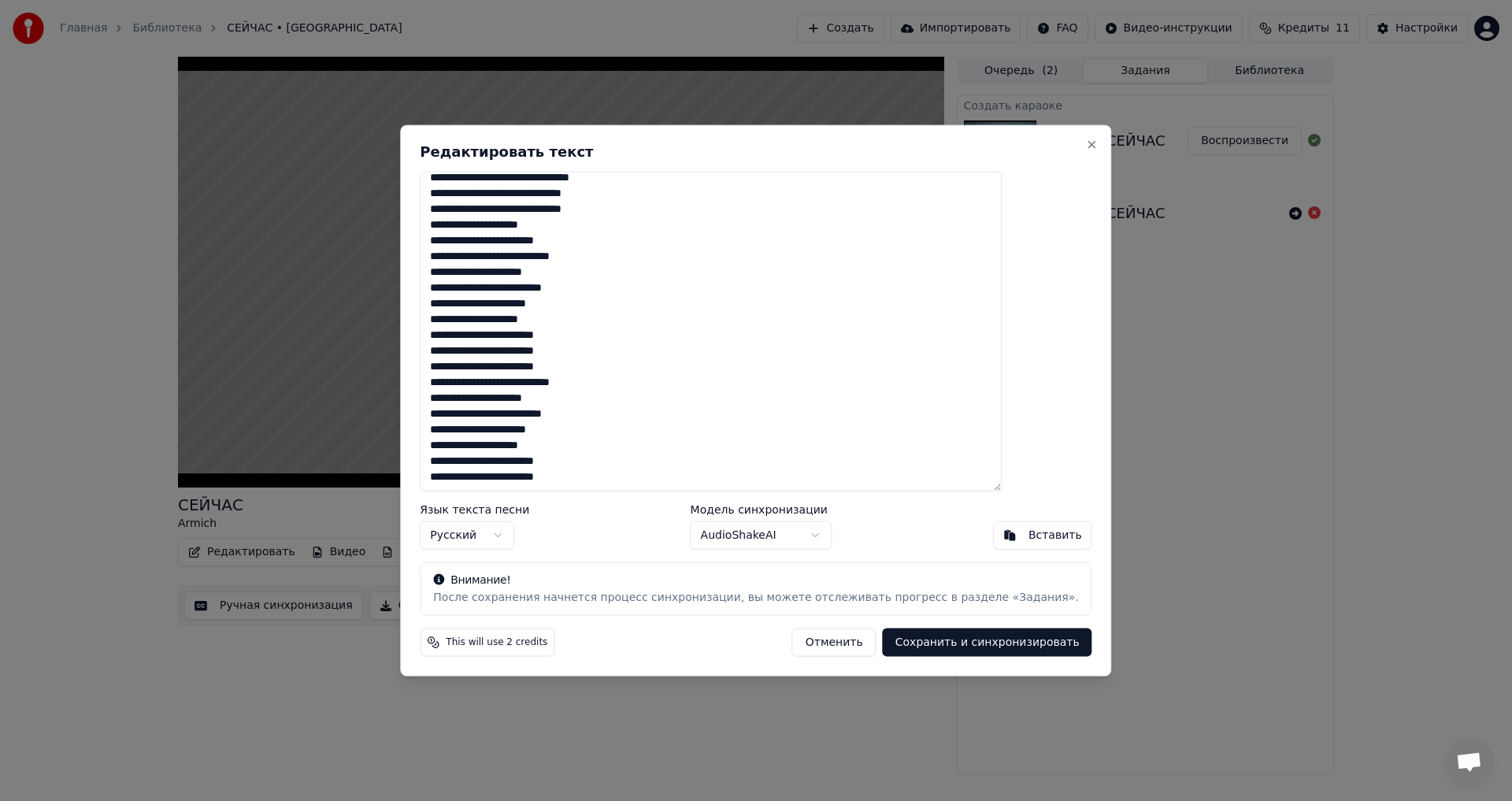
drag, startPoint x: 502, startPoint y: 465, endPoint x: 474, endPoint y: 465, distance: 28.0
click at [474, 465] on textarea at bounding box center [711, 332] width 582 height 321
drag, startPoint x: 501, startPoint y: 481, endPoint x: 460, endPoint y: 478, distance: 41.1
click at [460, 478] on div "Редактировать текст Язык текста песни Русский Модель синхронизации AudioShakeAI…" at bounding box center [756, 400] width 711 height 552
type textarea "**********"
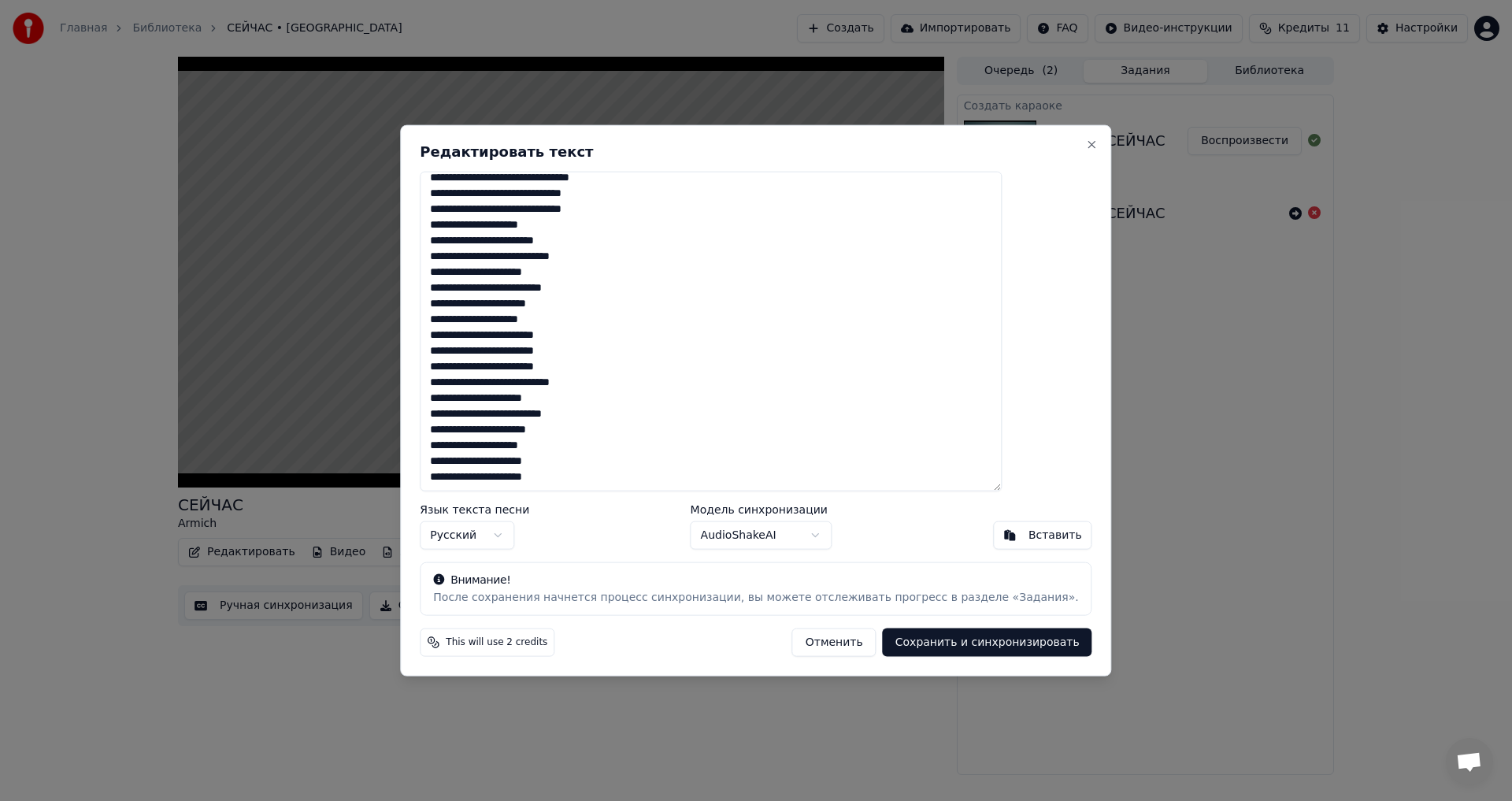
click at [942, 642] on button "Сохранить и синхронизировать" at bounding box center [987, 642] width 209 height 29
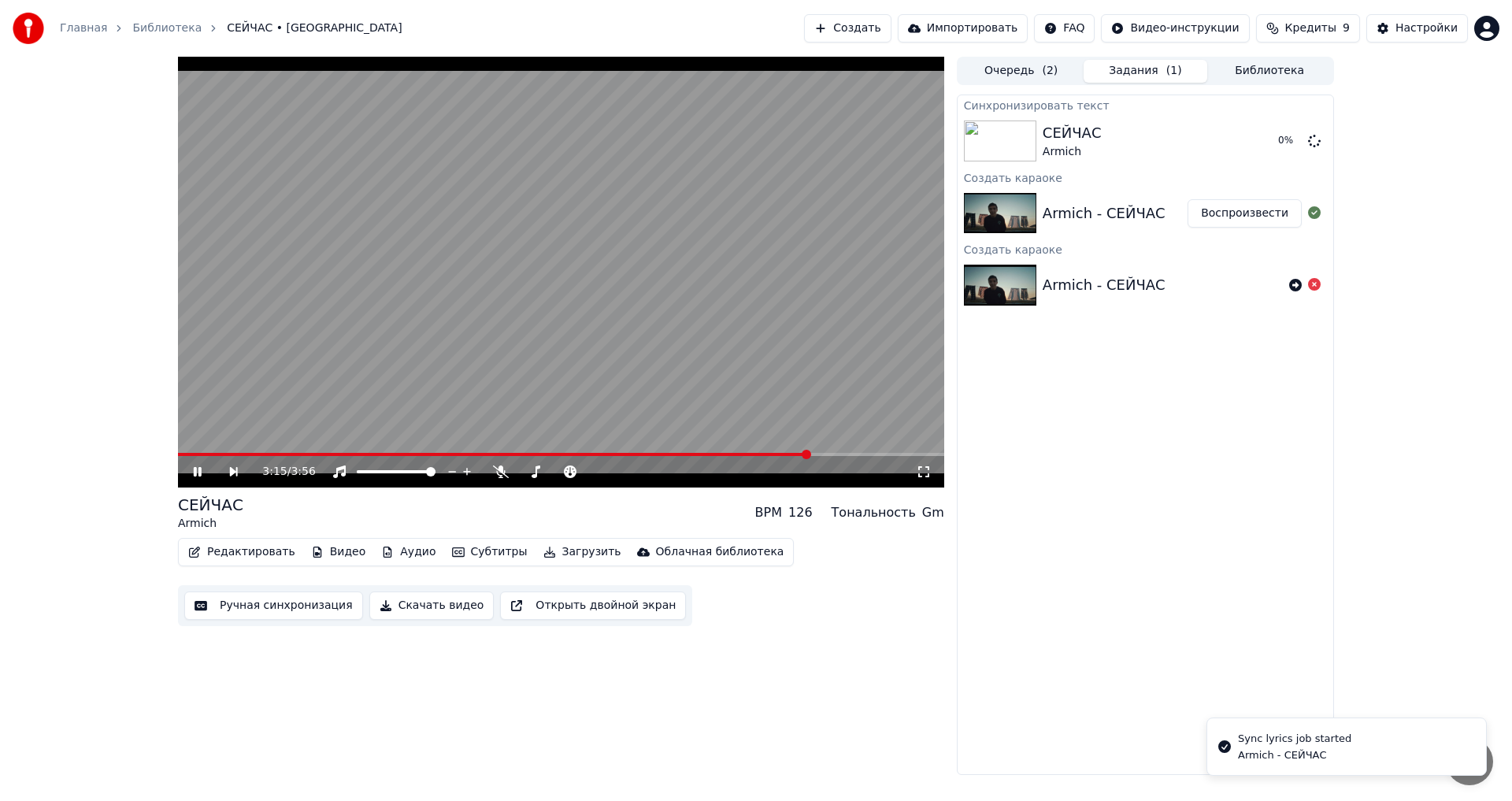
click at [810, 454] on span at bounding box center [561, 454] width 767 height 3
click at [879, 456] on span at bounding box center [561, 454] width 767 height 3
click at [872, 455] on span at bounding box center [876, 454] width 9 height 9
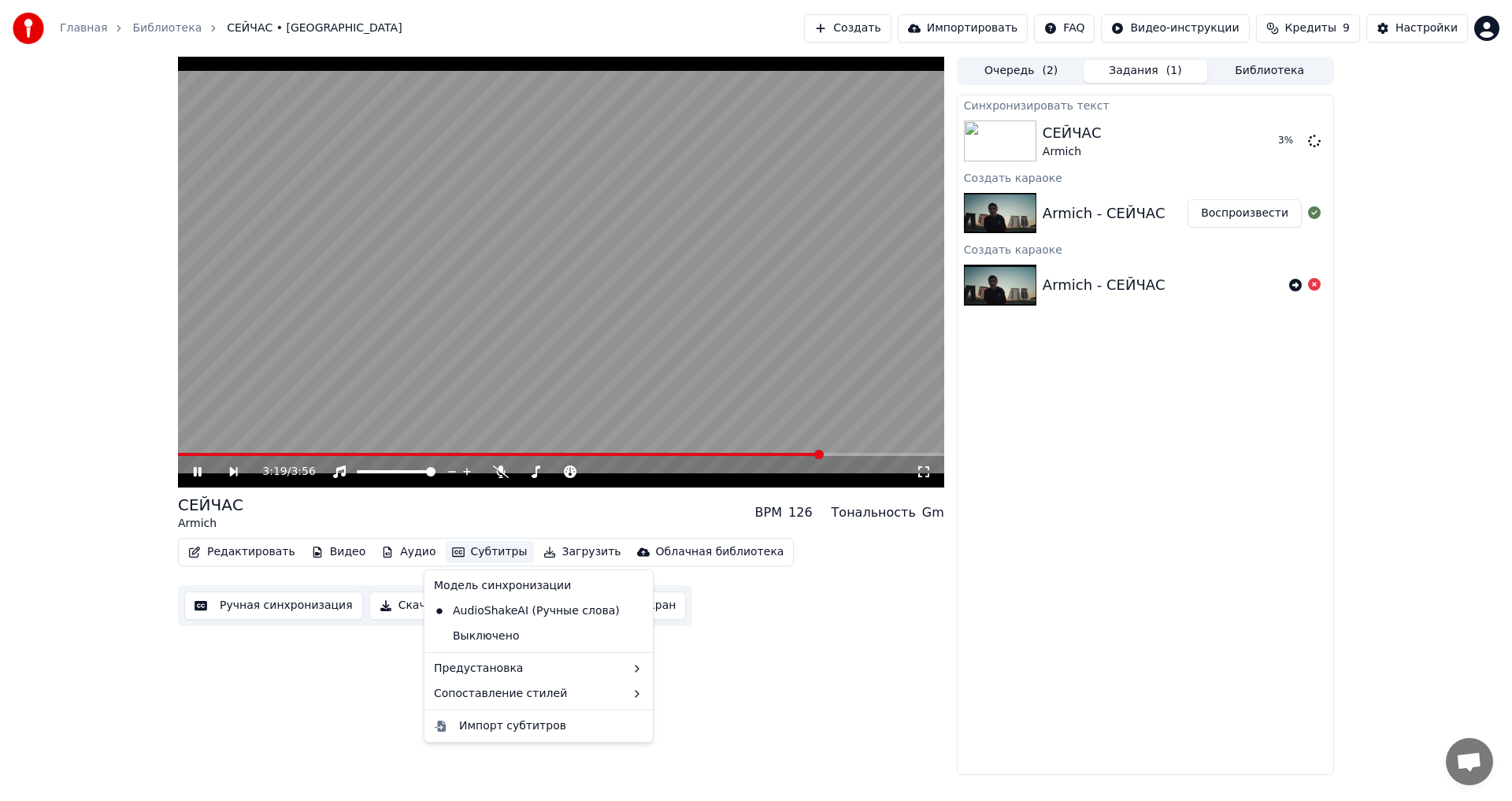
click at [464, 557] on button "Субтитры" at bounding box center [490, 552] width 88 height 22
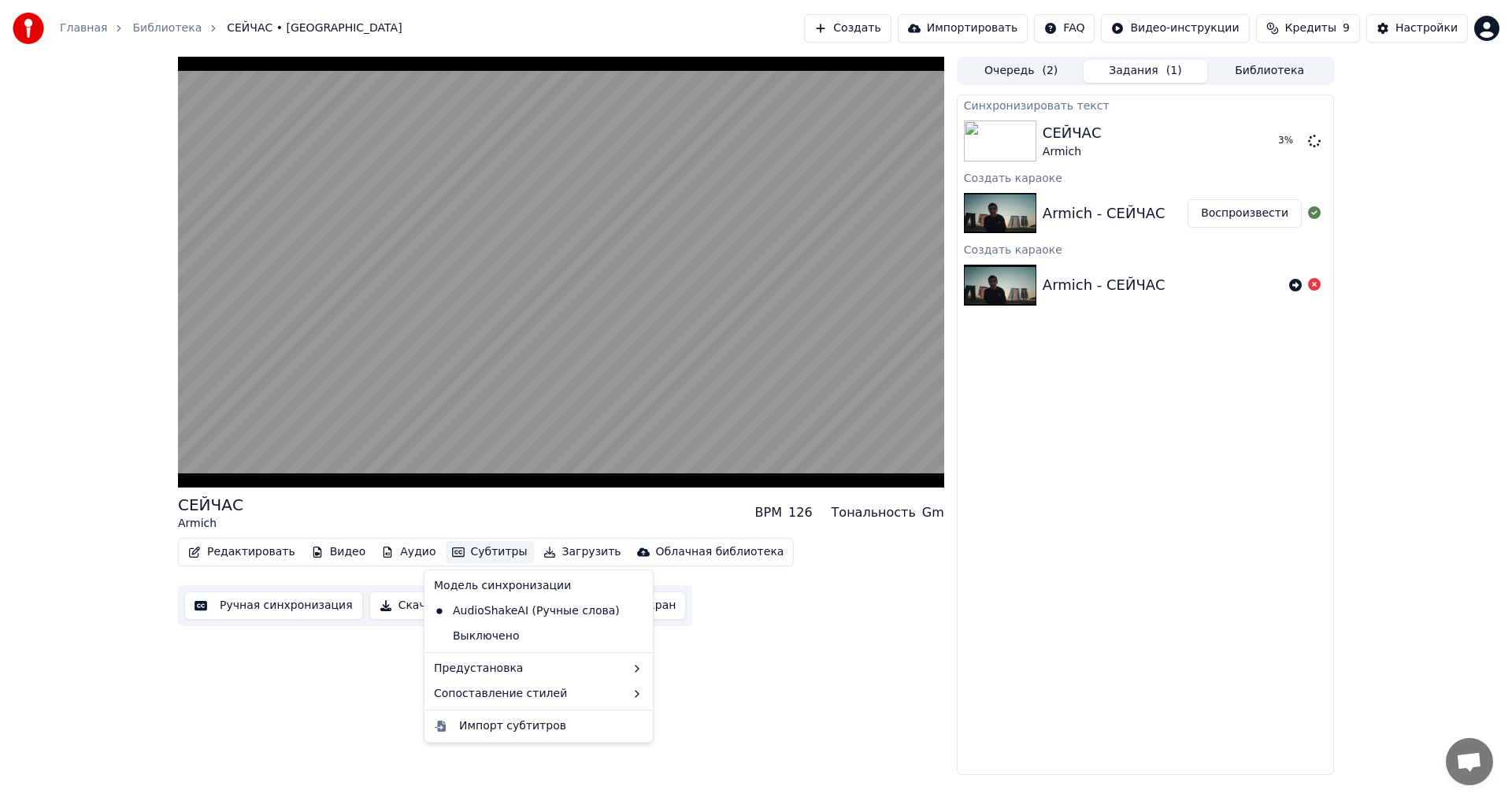
click at [339, 643] on div "СЕЙЧАС Armich BPM 126 Тональность Gm Редактировать Видео Аудио Субтитры Загрузи…" at bounding box center [561, 417] width 767 height 719
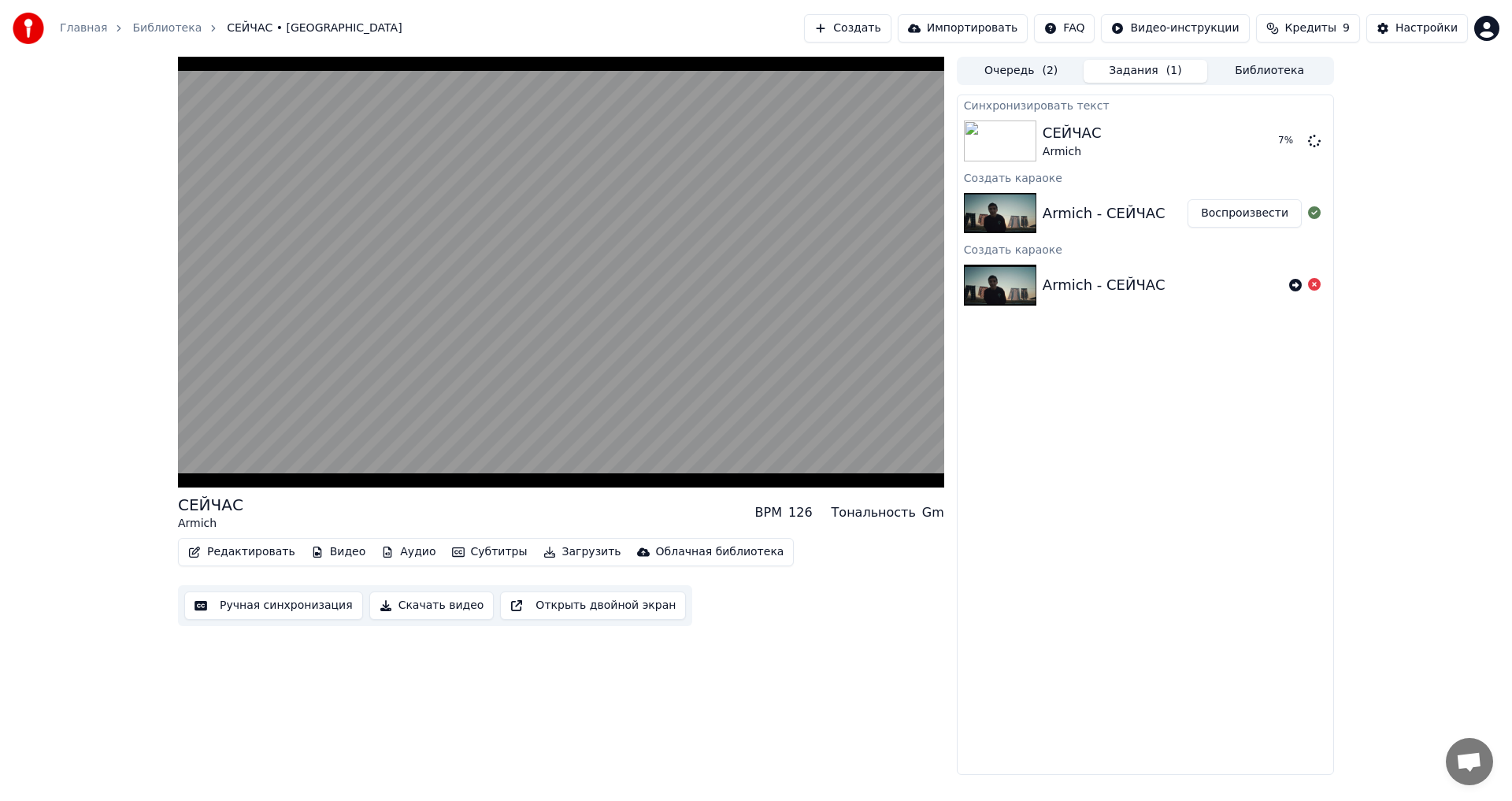
click at [258, 549] on button "Редактировать" at bounding box center [241, 552] width 120 height 22
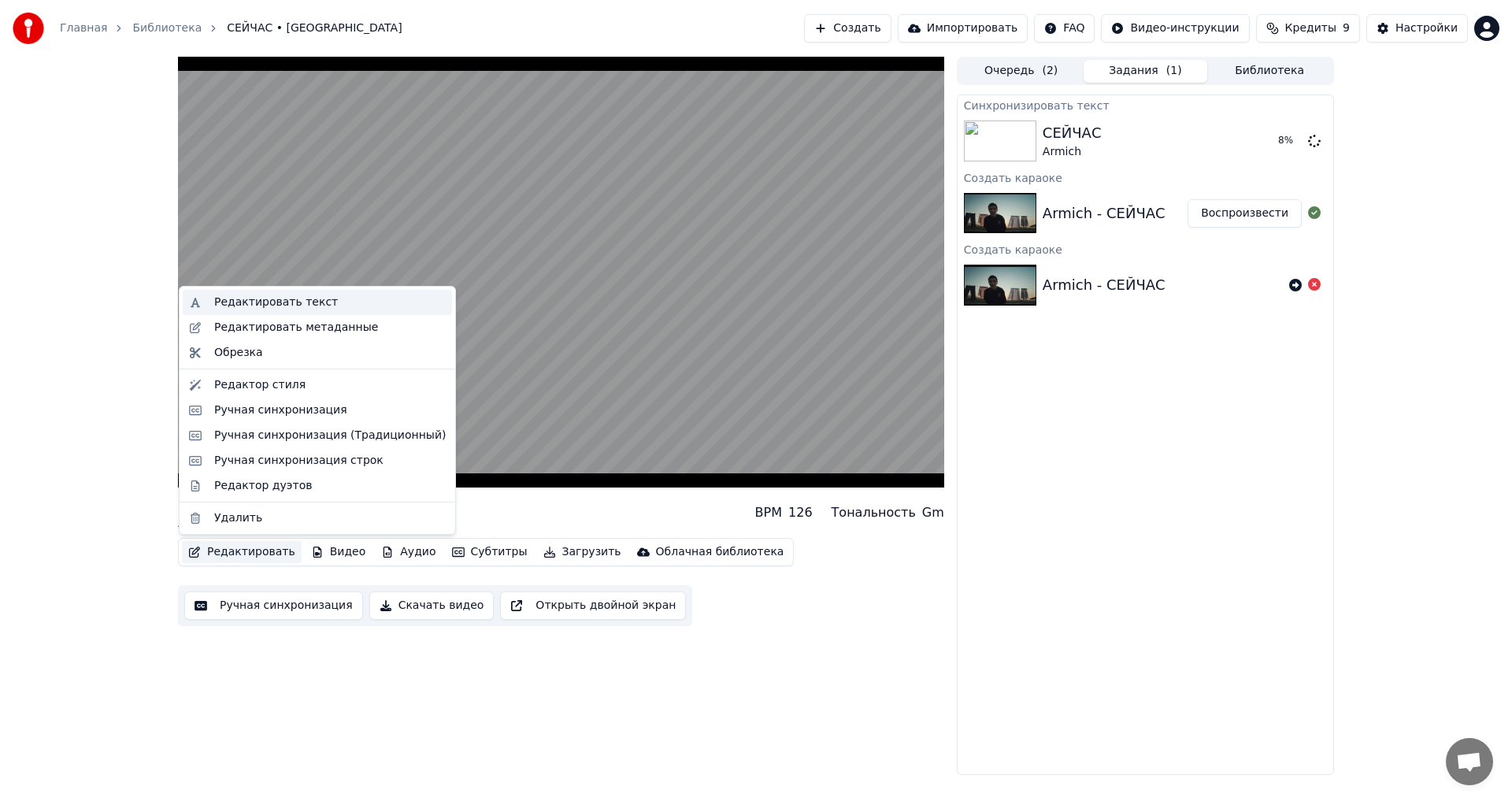
click at [334, 299] on div "Редактировать текст" at bounding box center [330, 302] width 231 height 16
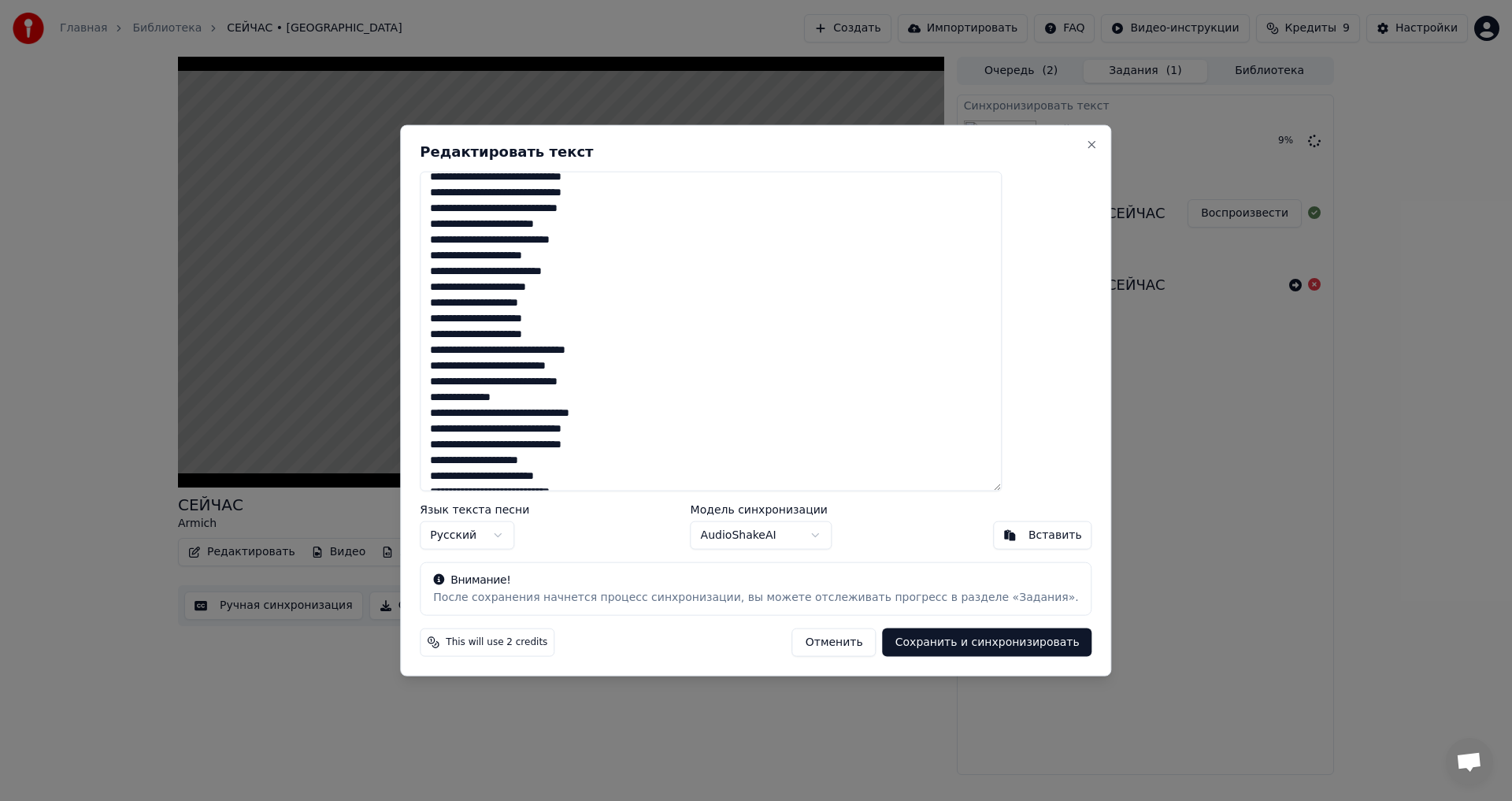
scroll to position [0, 0]
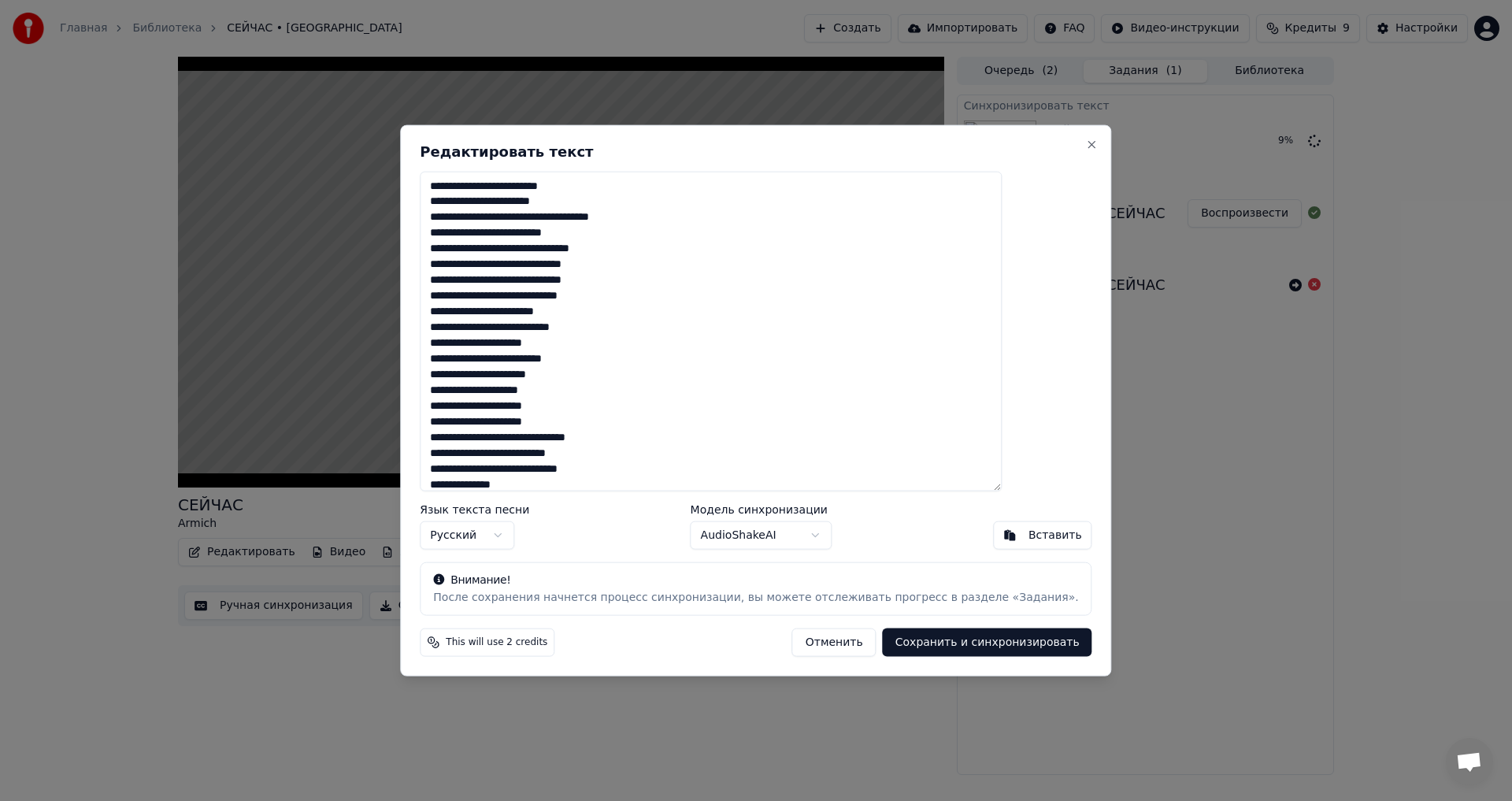
click at [990, 653] on button "Сохранить и синхронизировать" at bounding box center [987, 642] width 209 height 29
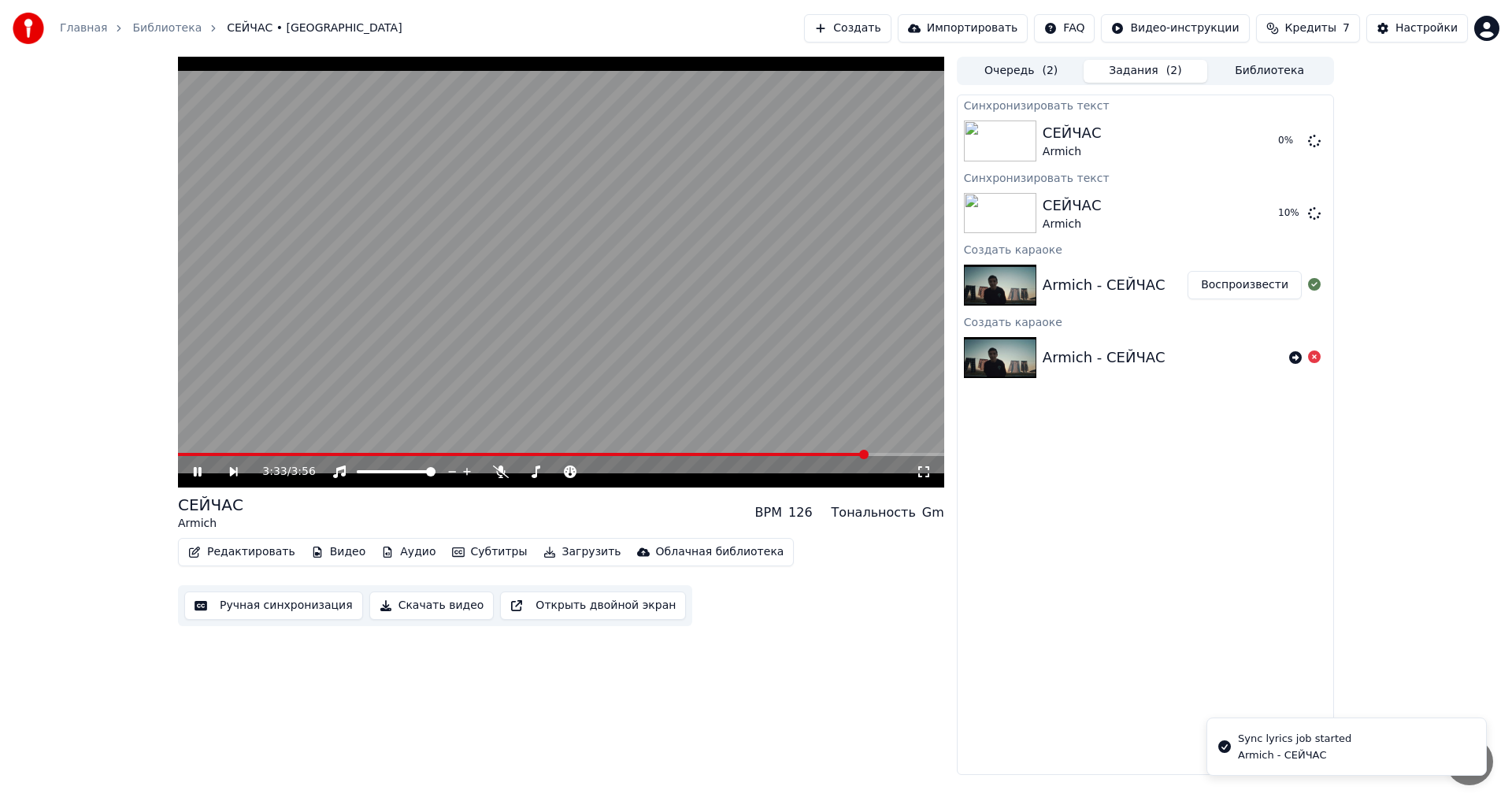
click at [866, 454] on span at bounding box center [522, 454] width 690 height 3
click at [860, 454] on span at bounding box center [864, 454] width 9 height 9
click at [864, 456] on span at bounding box center [561, 454] width 767 height 3
click at [859, 454] on span at bounding box center [863, 454] width 9 height 9
click at [806, 319] on video at bounding box center [561, 273] width 767 height 431
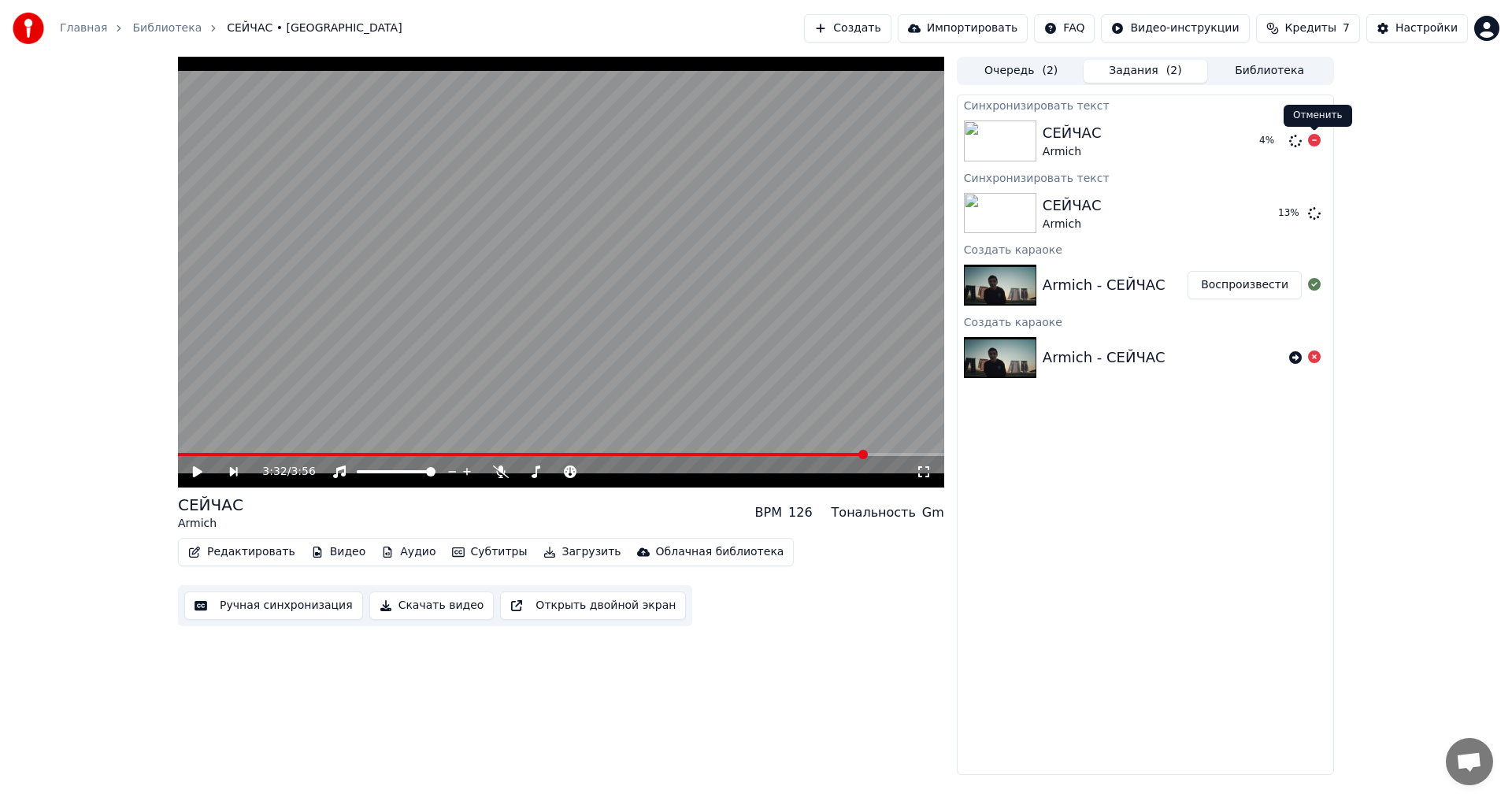
click at [1312, 144] on icon at bounding box center [1315, 140] width 13 height 13
click at [184, 454] on span at bounding box center [522, 454] width 688 height 3
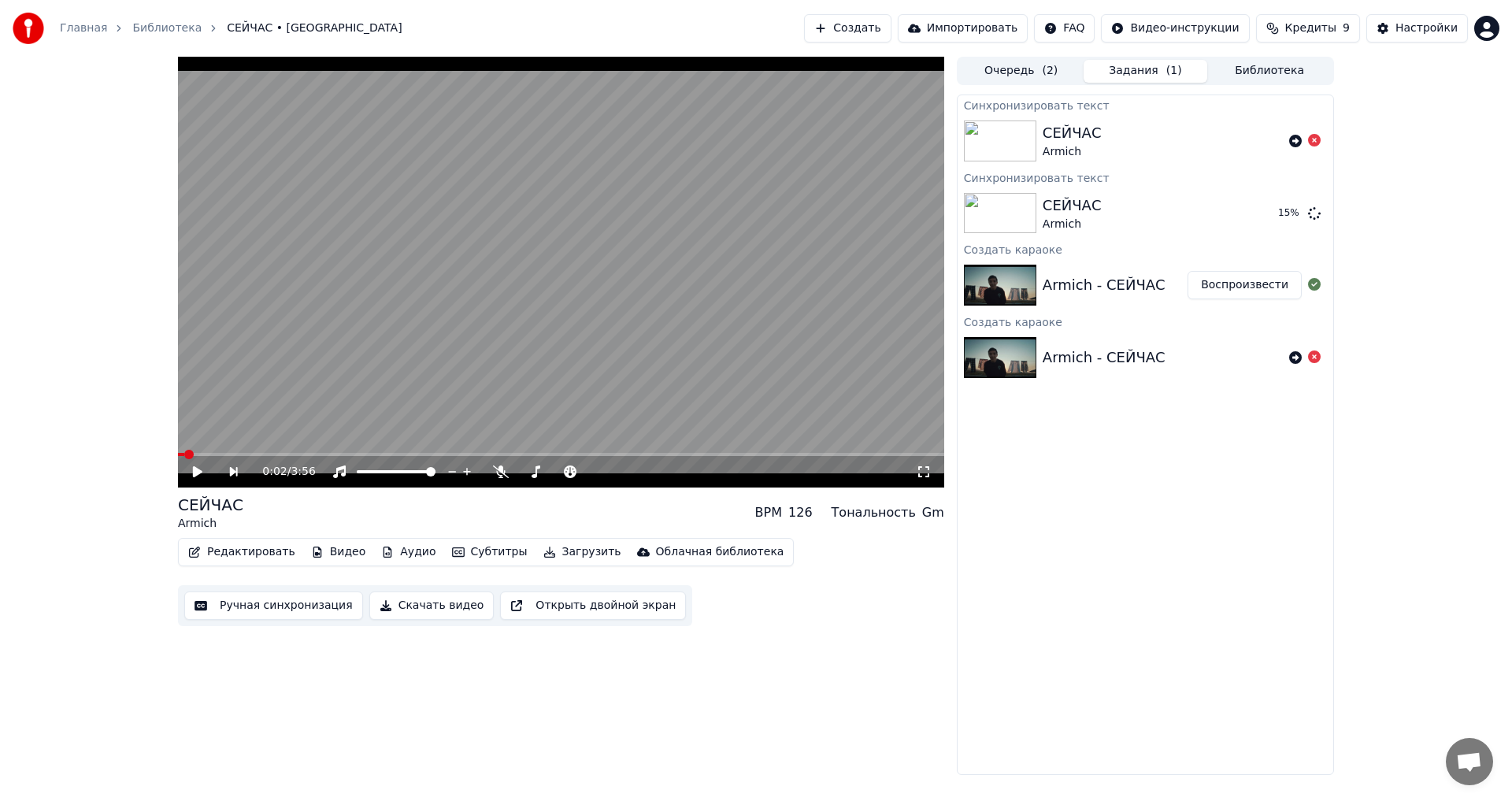
click at [184, 454] on span at bounding box center [189, 454] width 9 height 9
click at [621, 277] on video at bounding box center [561, 273] width 767 height 431
click at [573, 552] on button "Загрузить" at bounding box center [582, 552] width 90 height 22
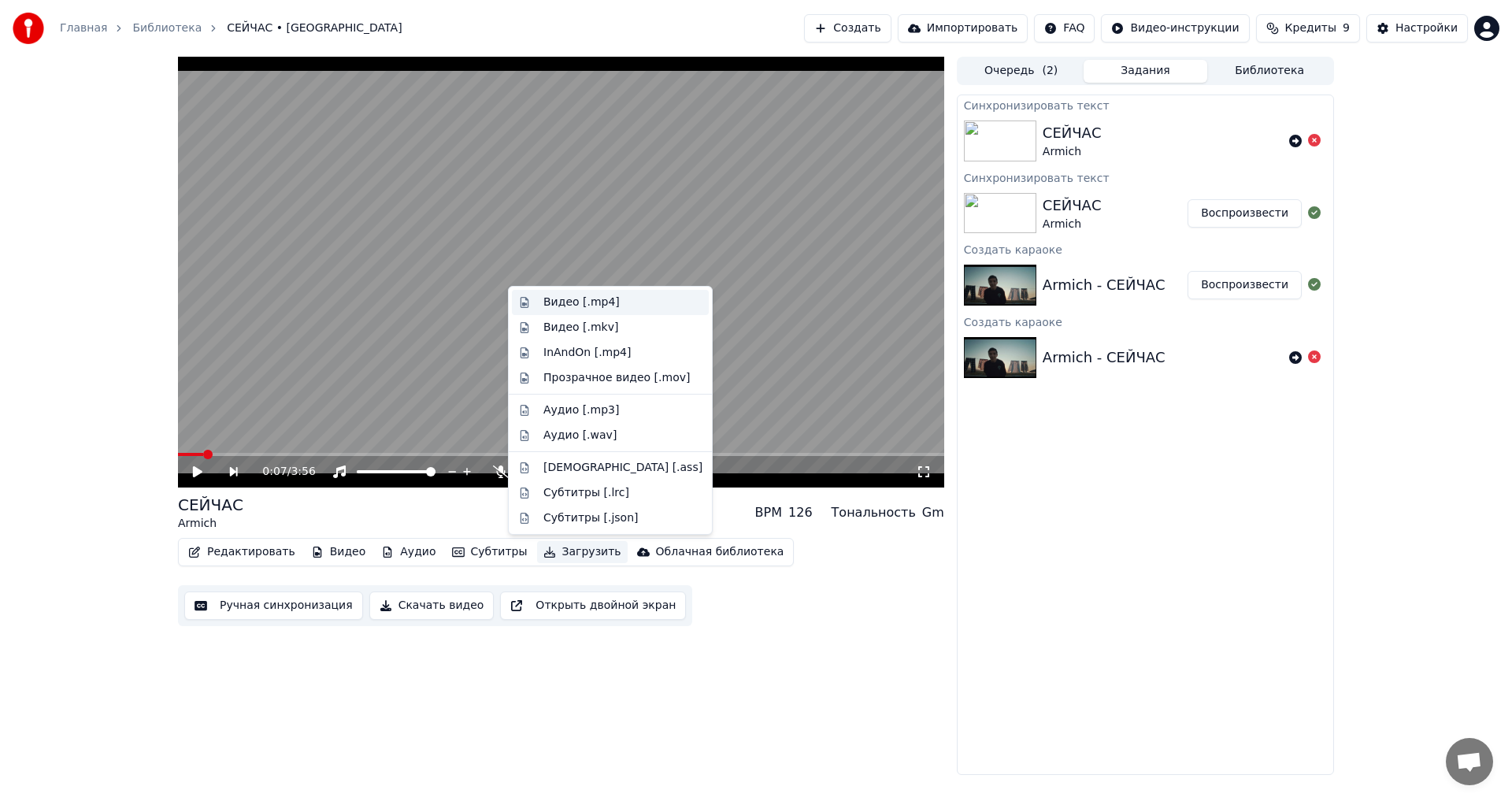
click at [607, 302] on div "Видео [.mp4]" at bounding box center [581, 302] width 76 height 16
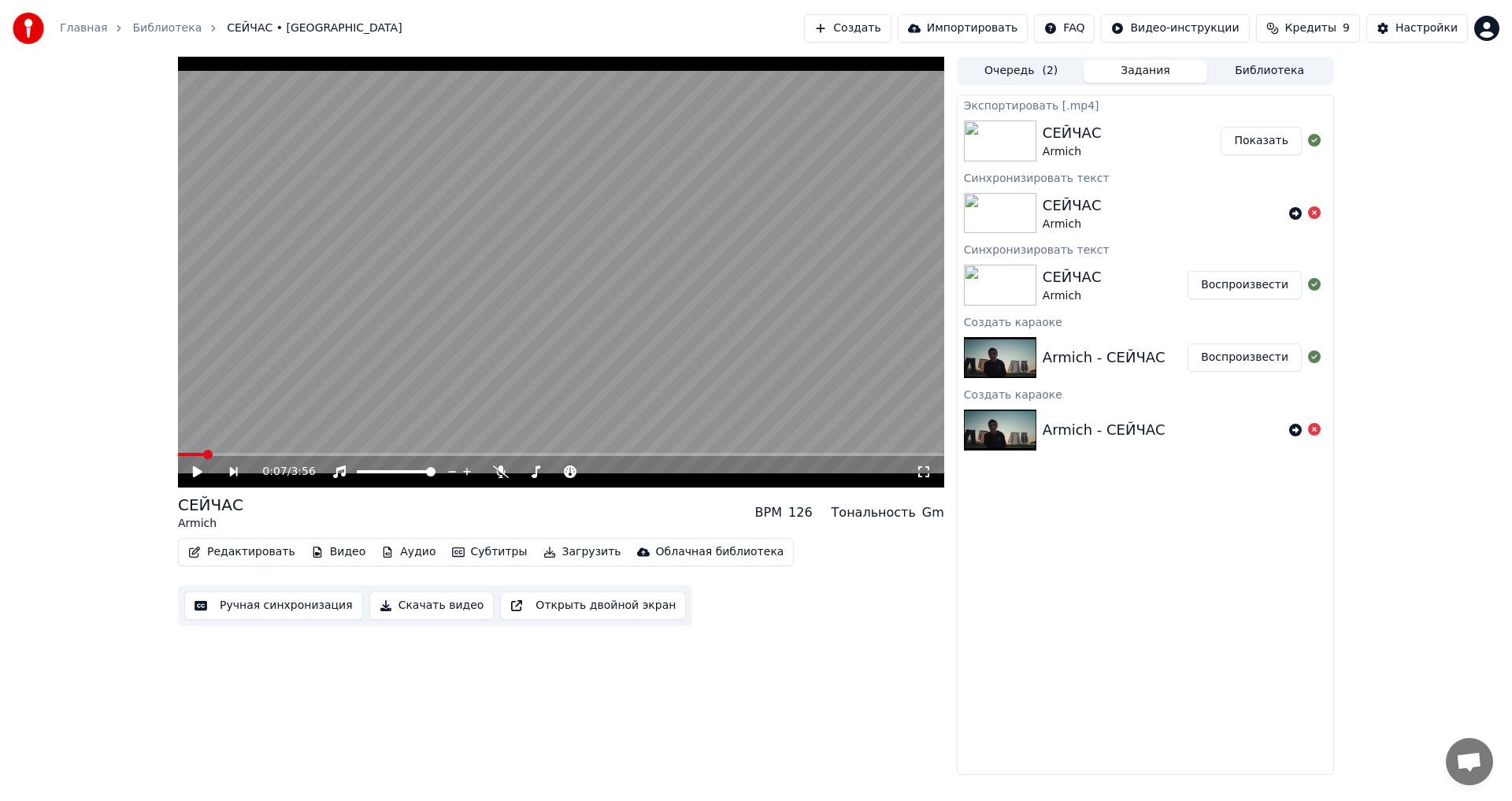
click at [1278, 147] on button "Показать" at bounding box center [1261, 141] width 81 height 29
drag, startPoint x: 205, startPoint y: 525, endPoint x: 175, endPoint y: 497, distance: 41.0
click at [175, 497] on div "0:07 / 3:56 СЕЙЧАС Armich BPM 126 Тональность Gm Редактировать Видео Аудио Субт…" at bounding box center [756, 417] width 1181 height 719
